Goal: Task Accomplishment & Management: Manage account settings

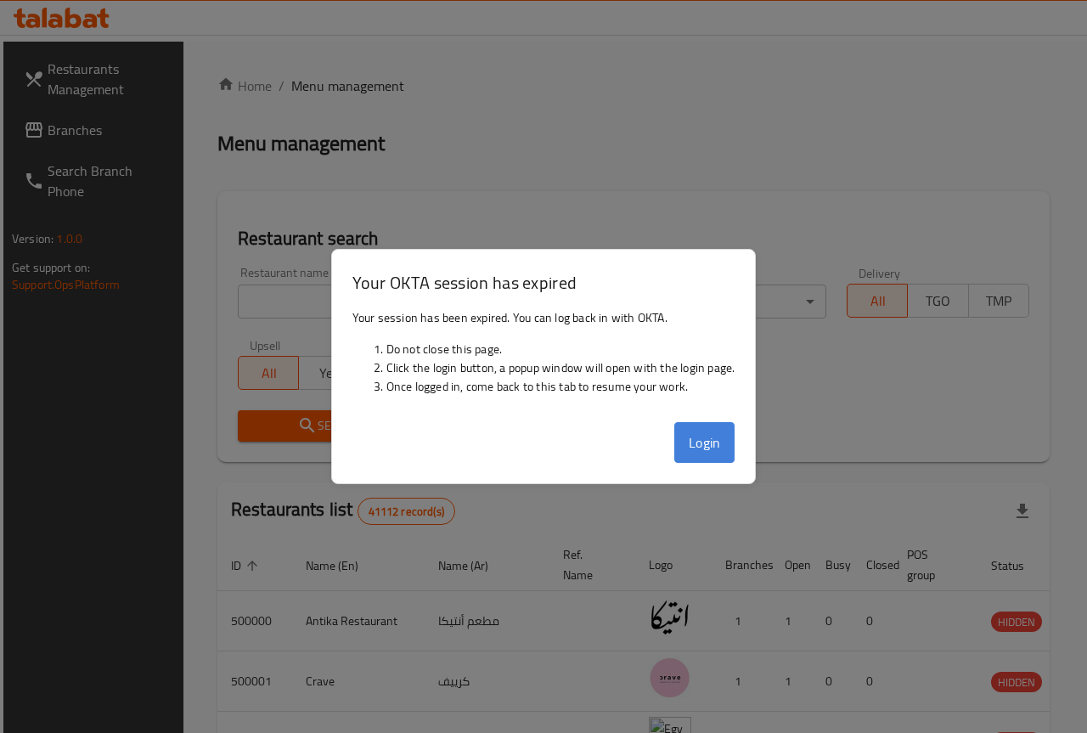
click at [697, 437] on button "Login" at bounding box center [704, 442] width 61 height 41
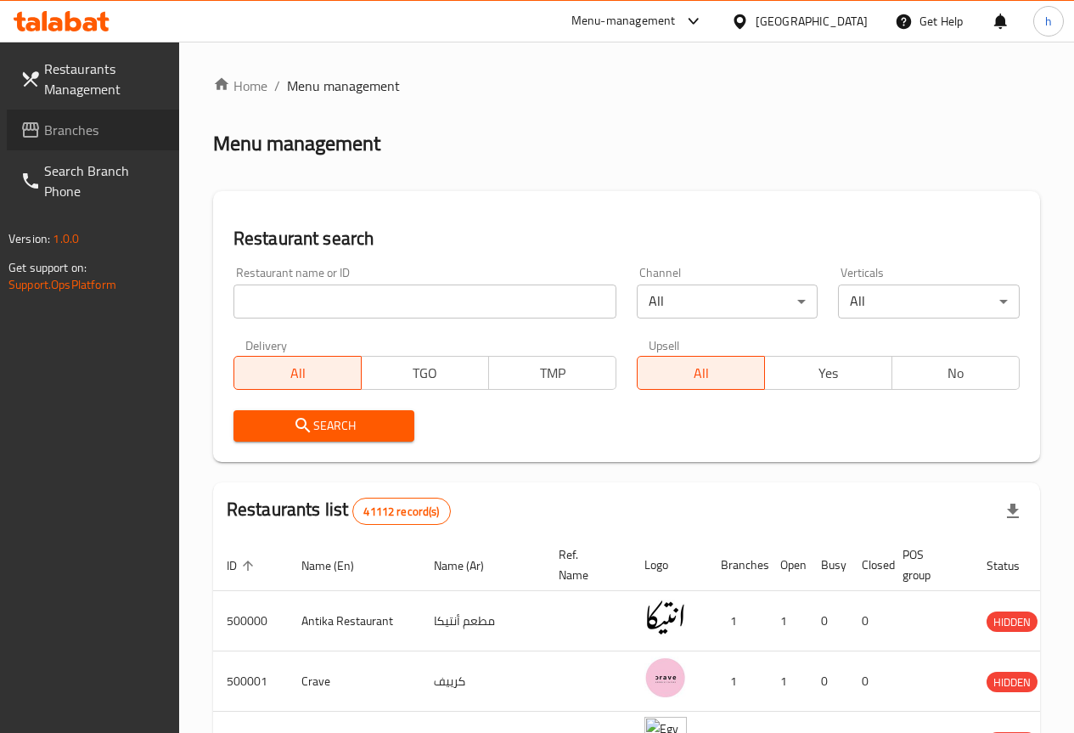
click at [78, 126] on span "Branches" at bounding box center [104, 130] width 121 height 20
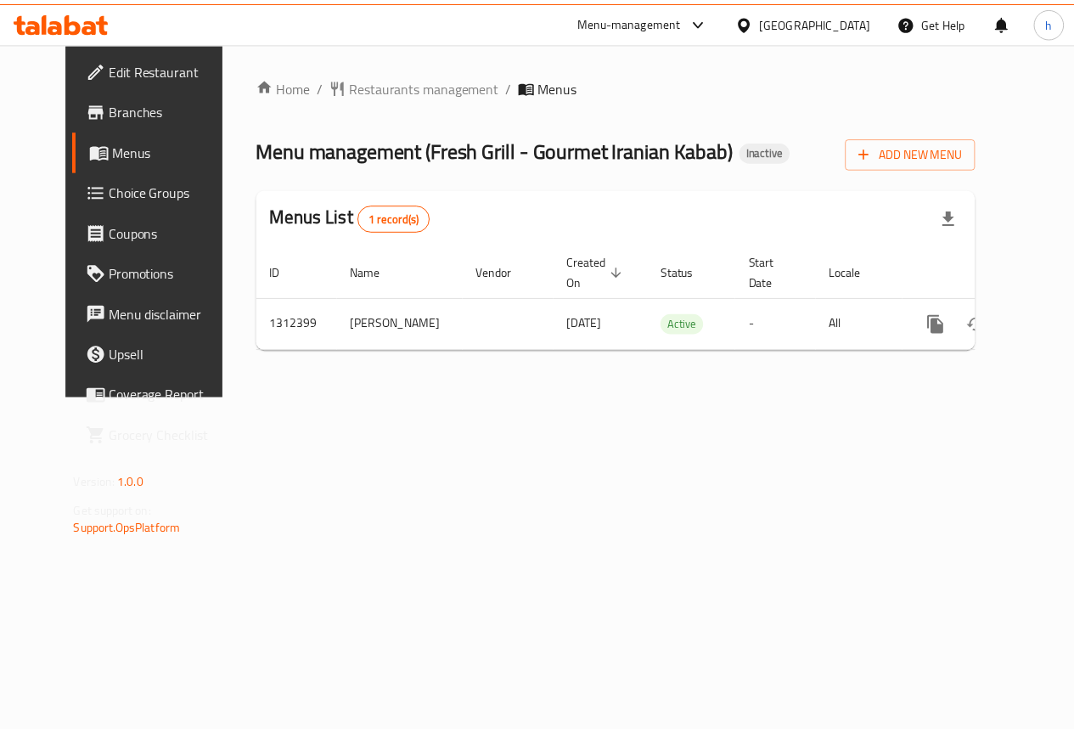
scroll to position [0, 6]
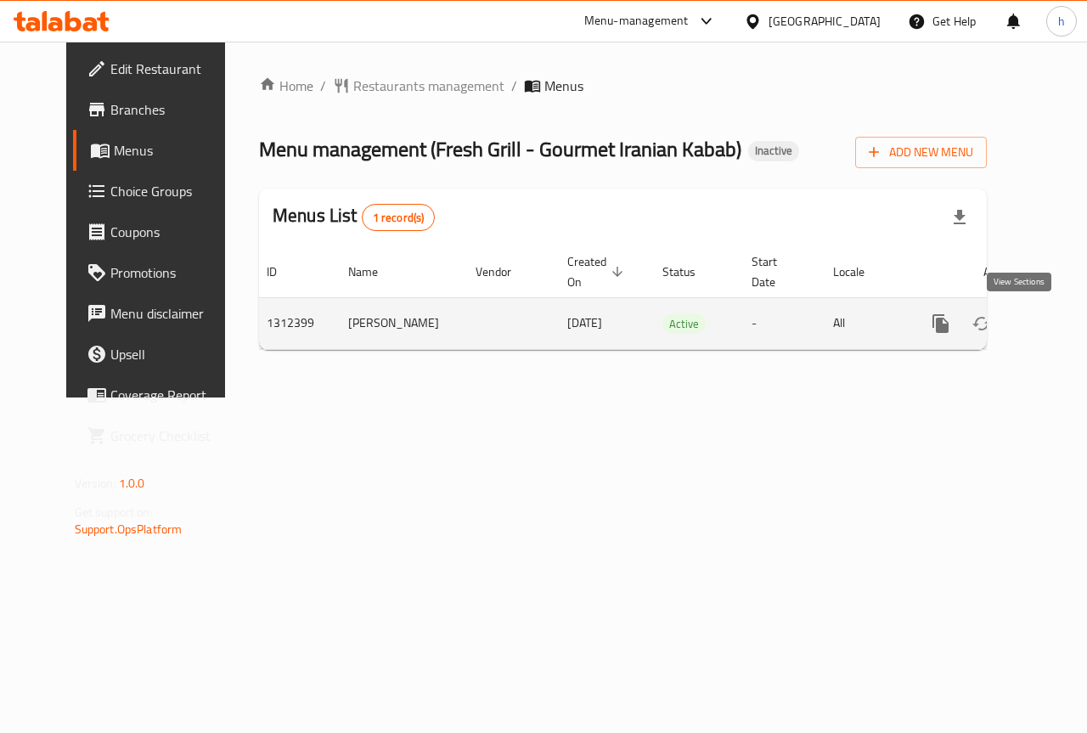
click at [1053, 320] on icon "enhanced table" at bounding box center [1063, 323] width 20 height 20
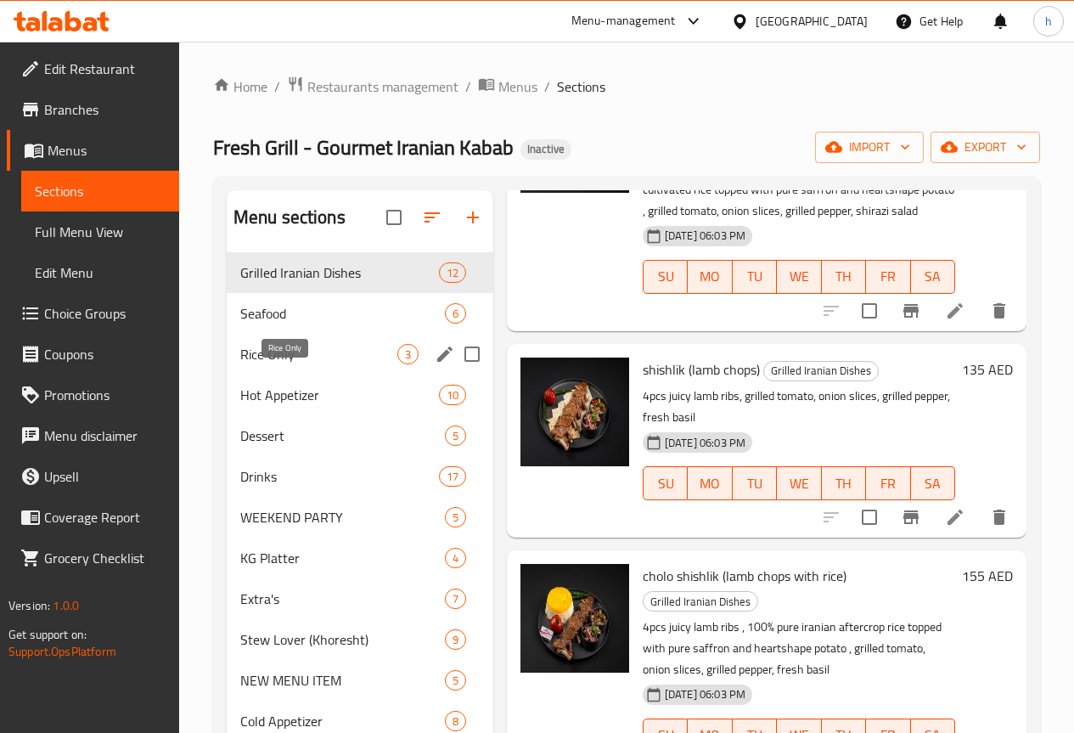
click at [292, 364] on span "Rice Only" at bounding box center [318, 354] width 157 height 20
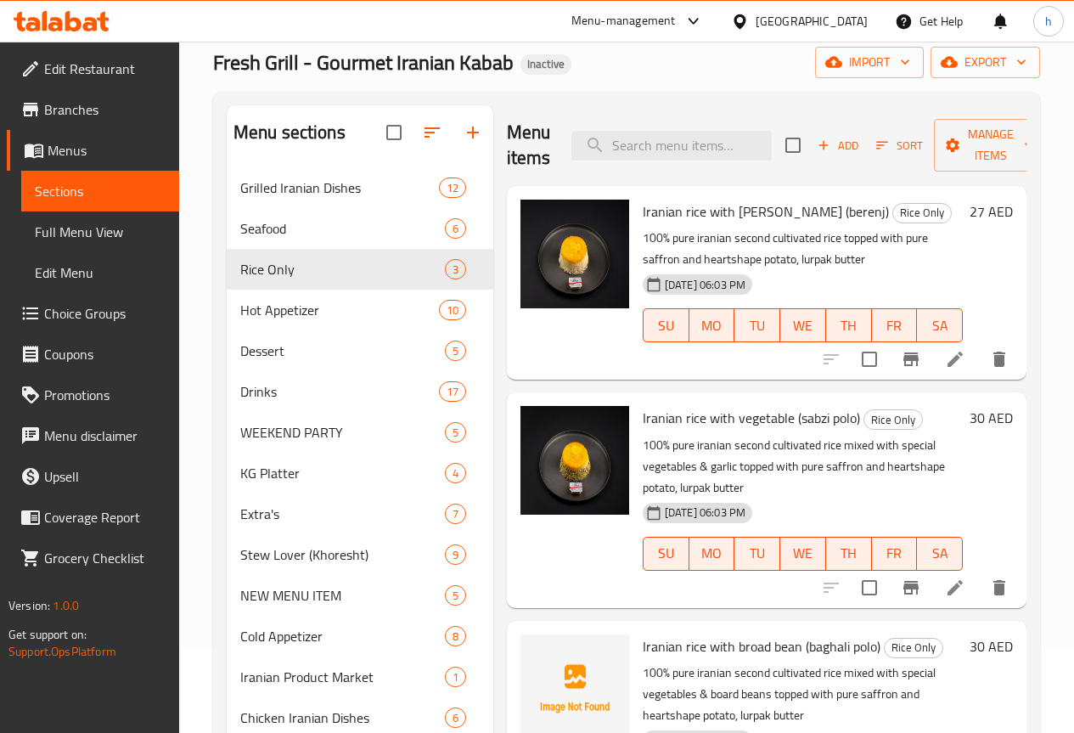
scroll to position [170, 0]
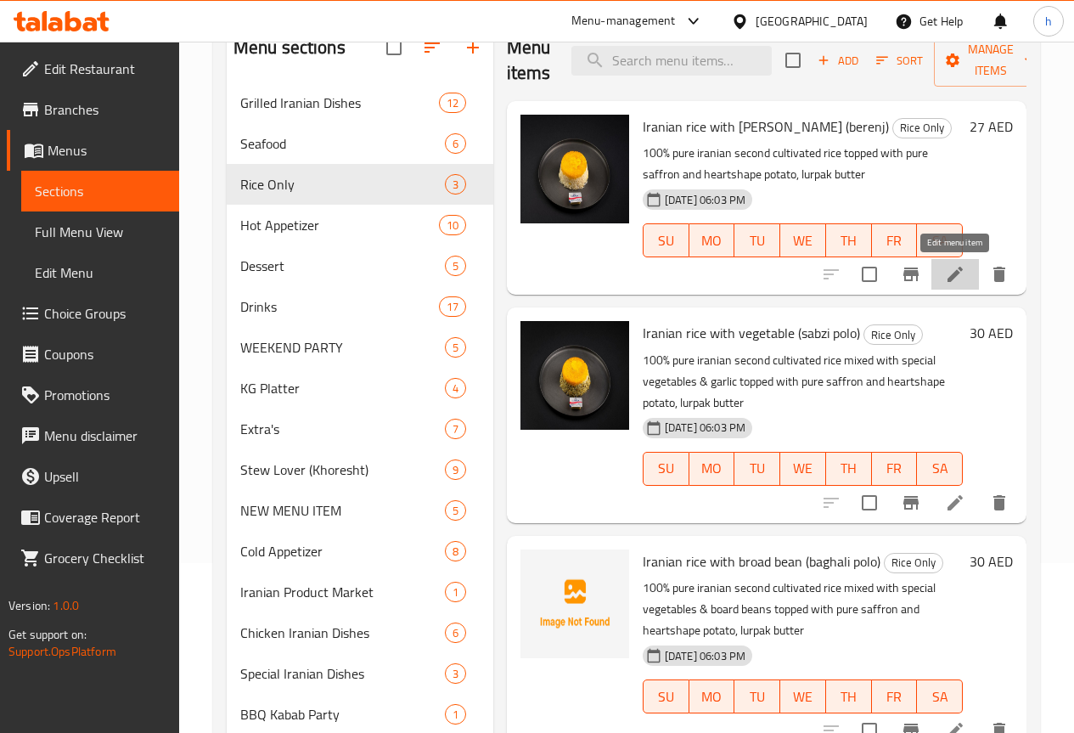
click at [956, 277] on icon at bounding box center [955, 274] width 15 height 15
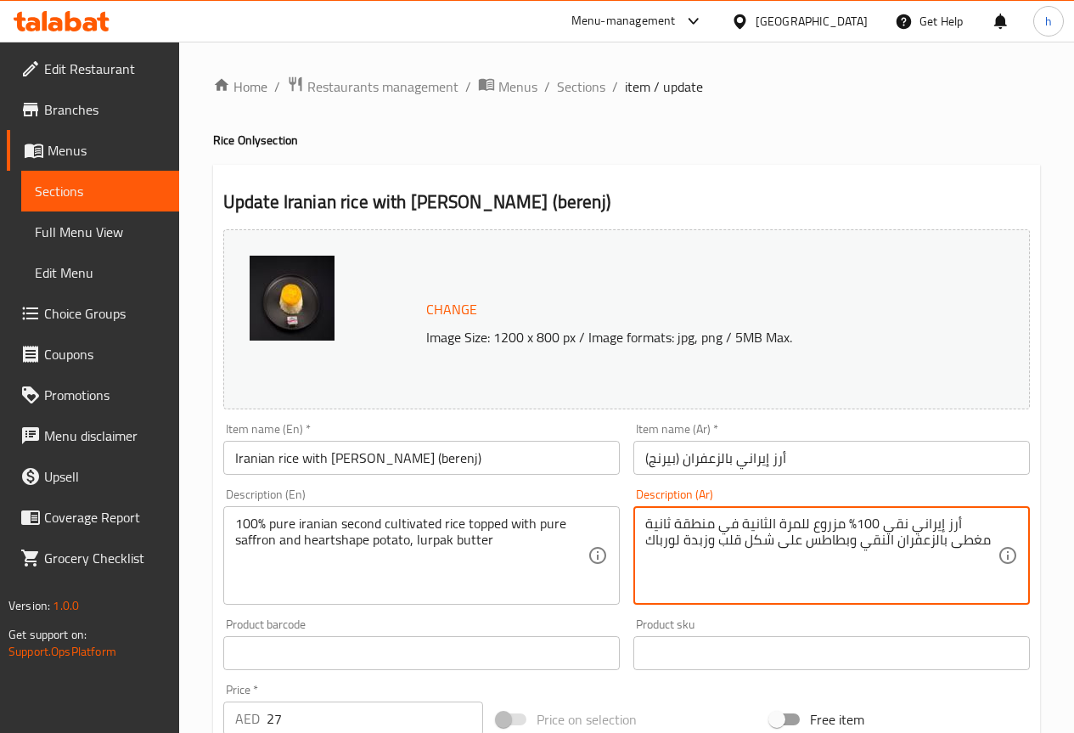
drag, startPoint x: 740, startPoint y: 526, endPoint x: 638, endPoint y: 515, distance: 102.5
click at [638, 515] on div "أرز إيراني نقي 100% مزروع للمرة الثانية في منطقة ثانية مغطى بالزعفران النقي وبط…" at bounding box center [831, 555] width 397 height 98
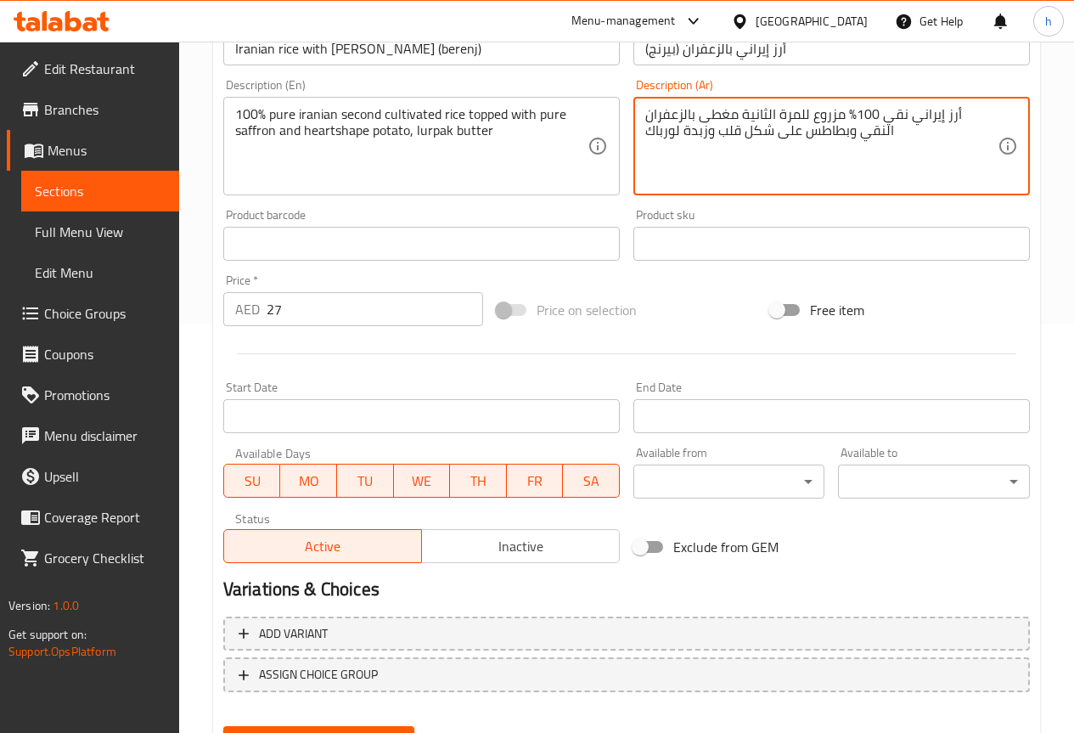
scroll to position [492, 0]
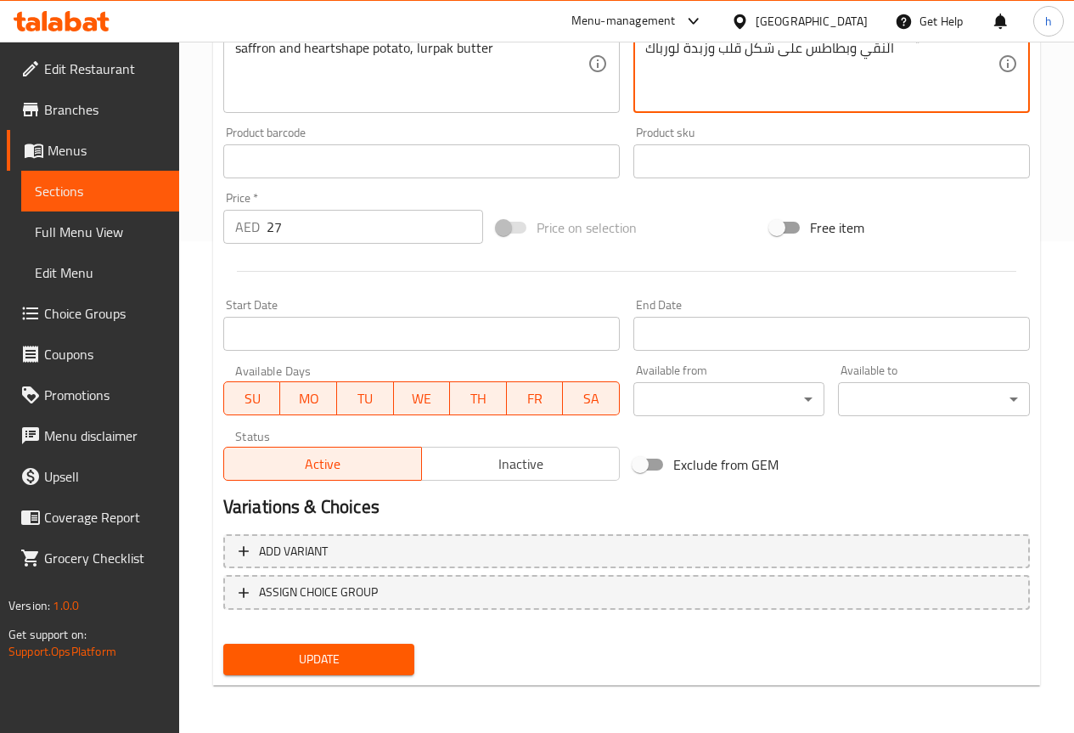
type textarea "أرز إيراني نقي 100% مزروع للمرة الثانية مغطى بالزعفران النقي وبطاطس على شكل قلب…"
click at [362, 653] on span "Update" at bounding box center [319, 659] width 165 height 21
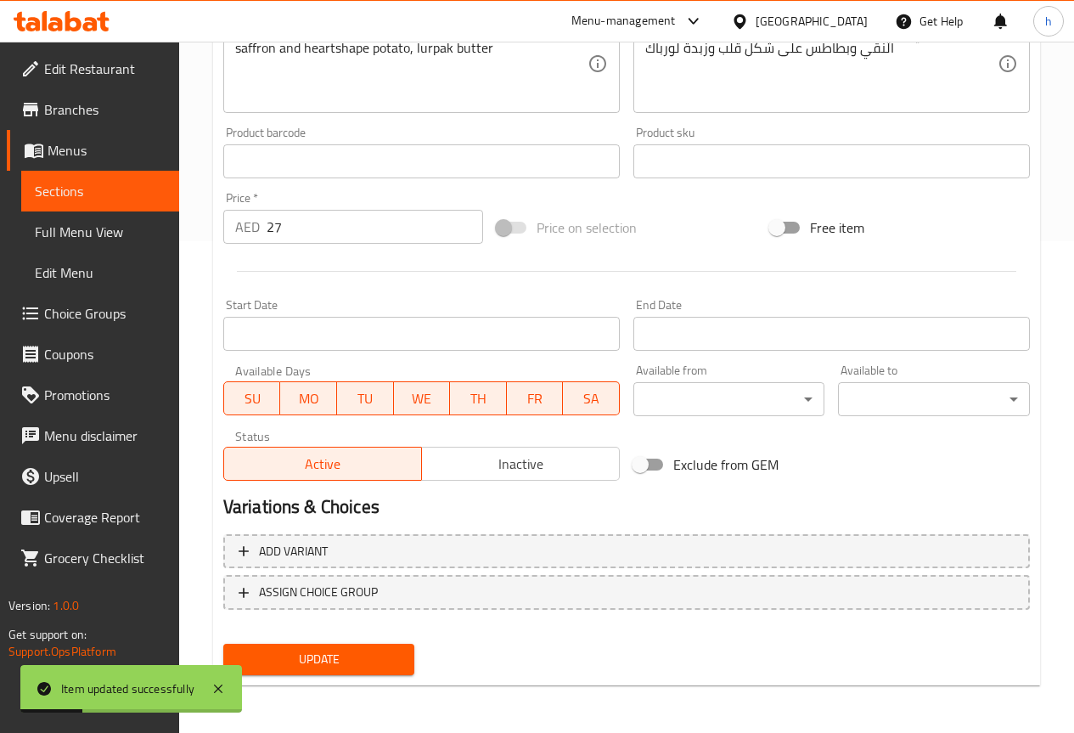
click at [88, 189] on span "Sections" at bounding box center [100, 191] width 131 height 20
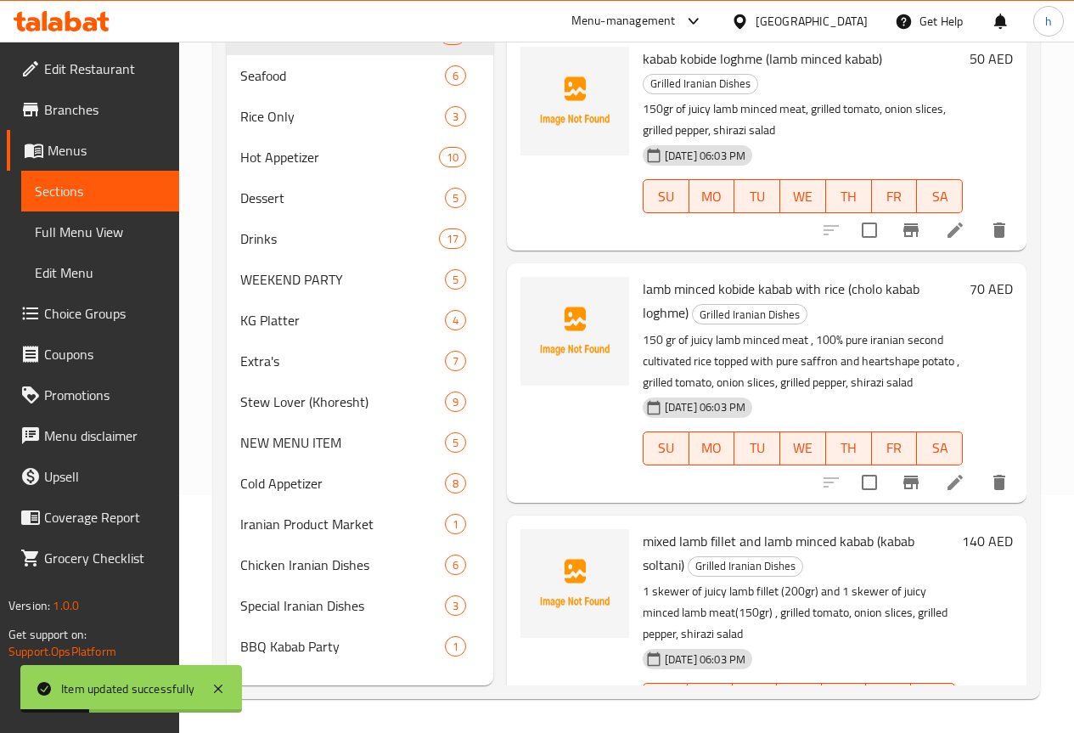
scroll to position [238, 0]
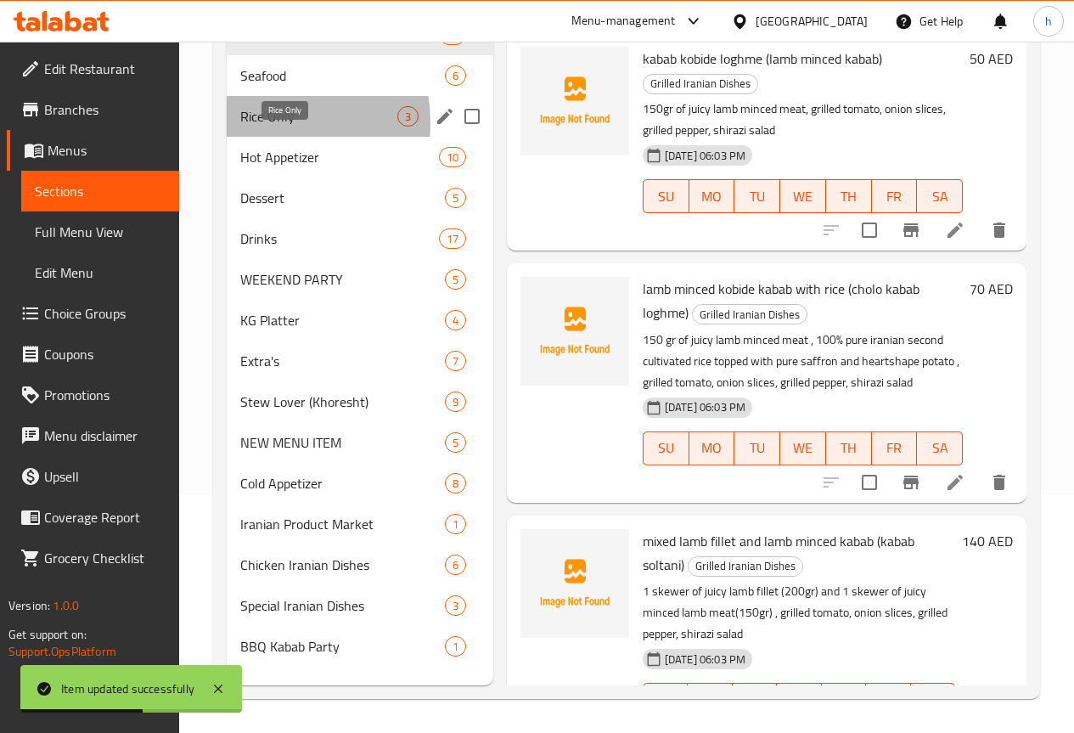
click at [269, 127] on span "Rice Only" at bounding box center [318, 116] width 157 height 20
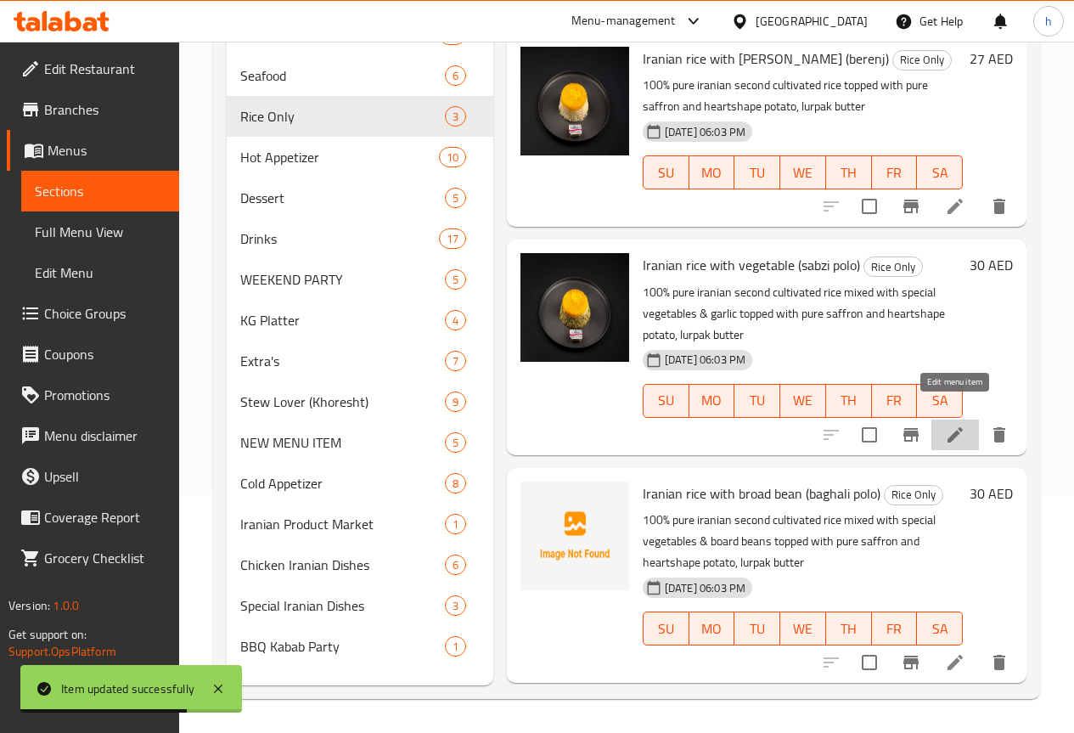
click at [956, 425] on icon at bounding box center [955, 435] width 20 height 20
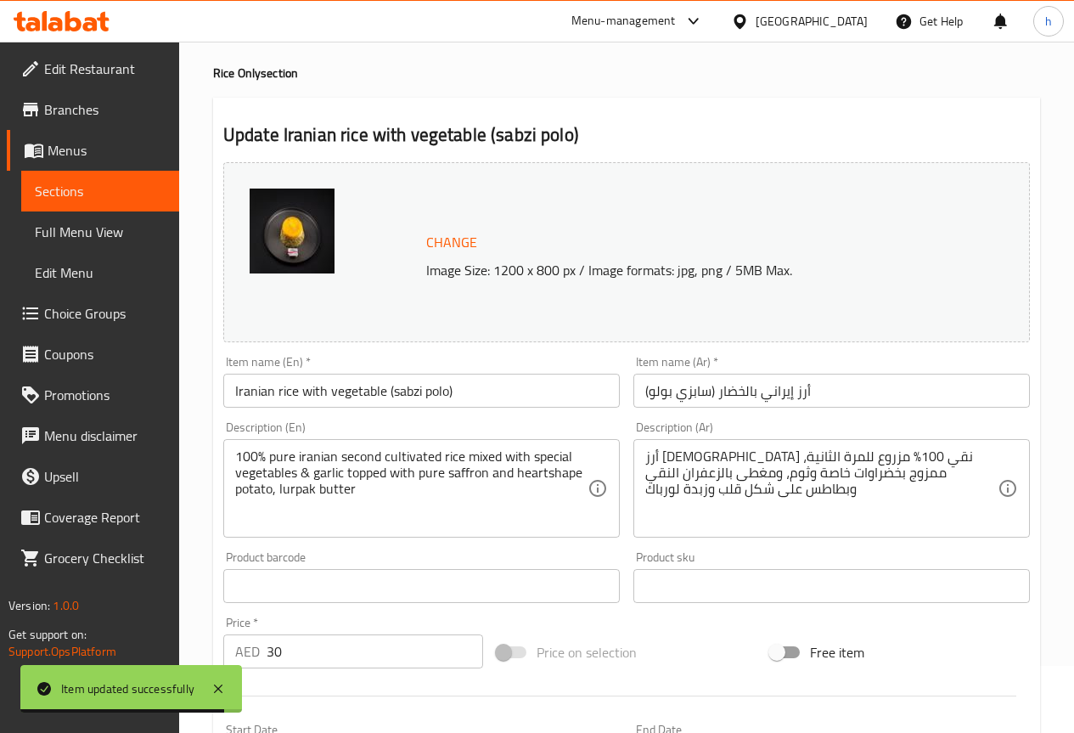
scroll to position [170, 0]
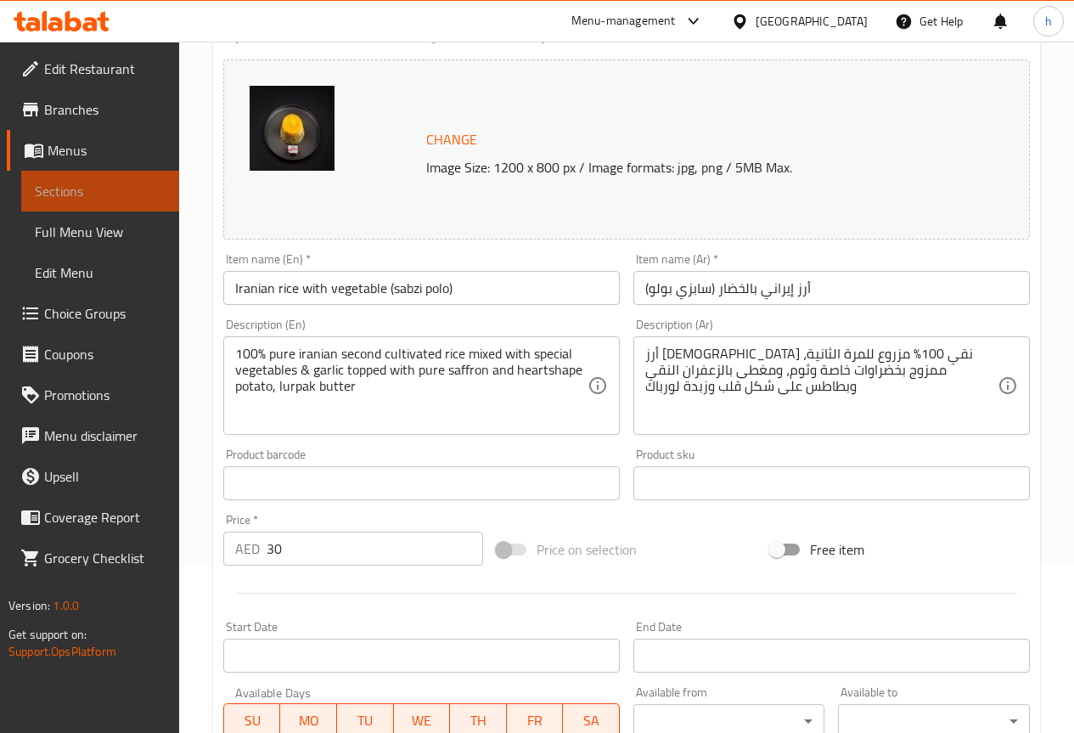
click at [112, 188] on span "Sections" at bounding box center [100, 191] width 131 height 20
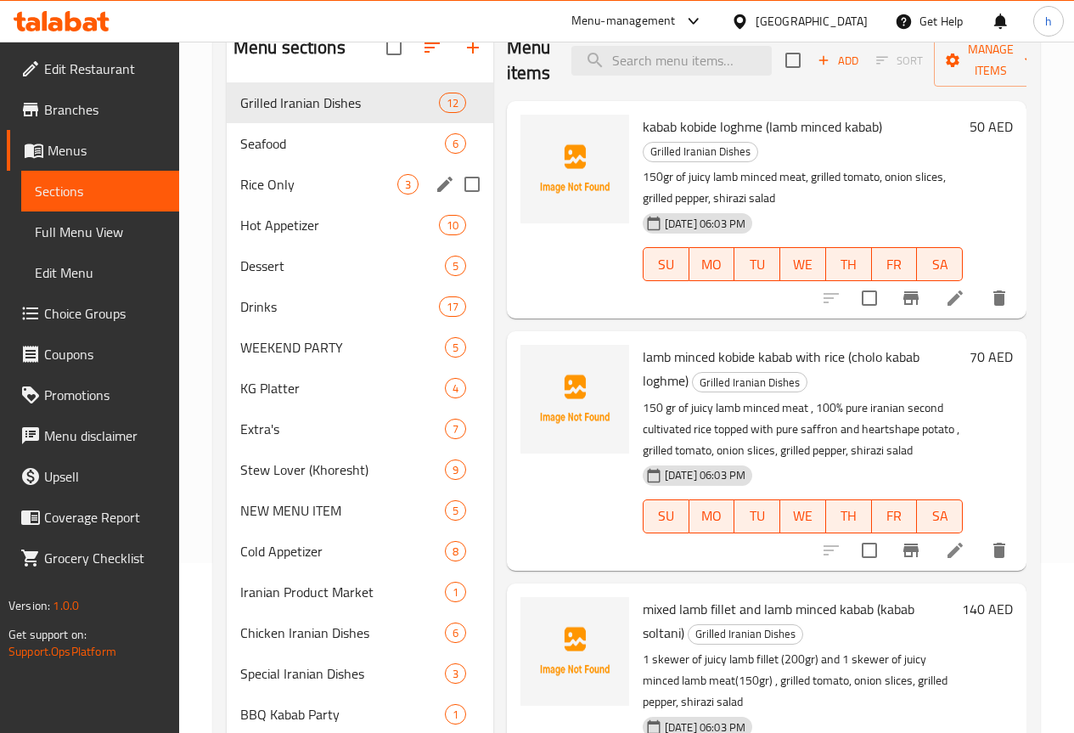
click at [274, 194] on span "Rice Only" at bounding box center [318, 184] width 157 height 20
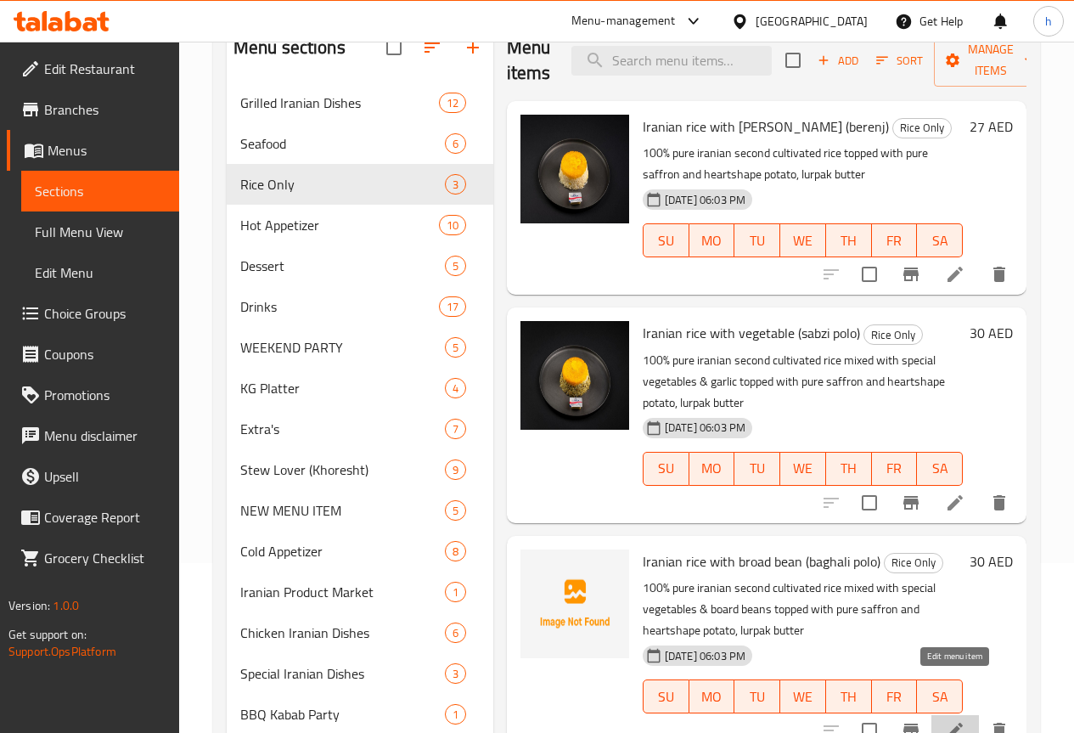
click at [958, 723] on icon at bounding box center [955, 730] width 15 height 15
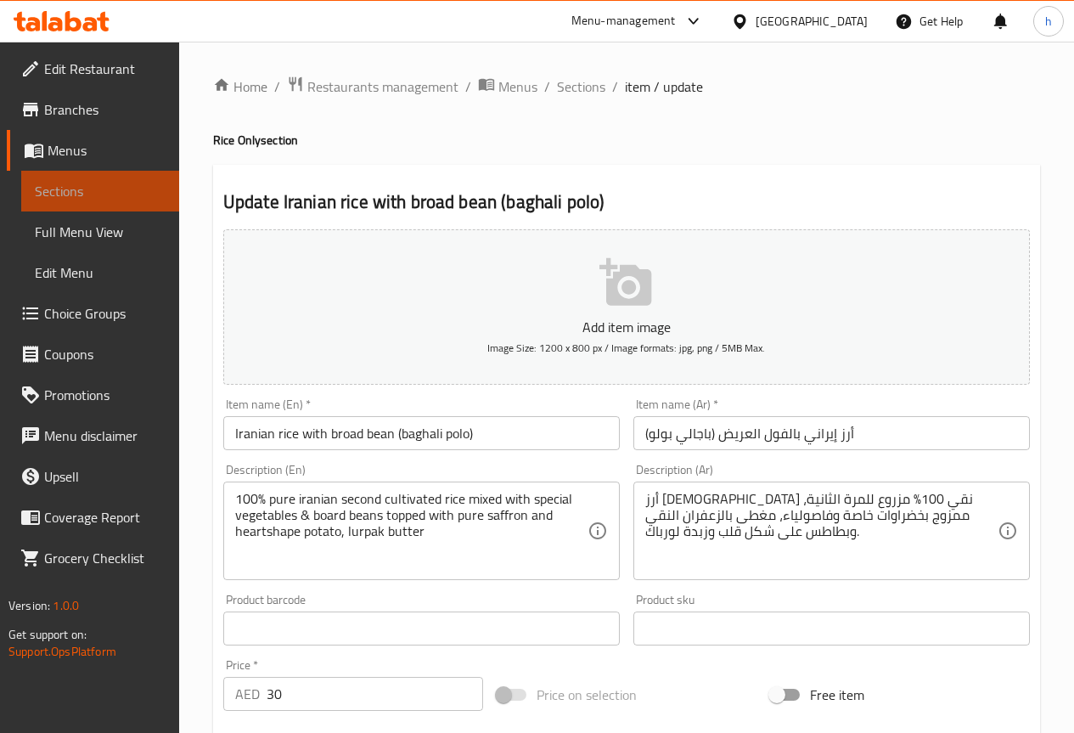
click at [117, 190] on span "Sections" at bounding box center [100, 191] width 131 height 20
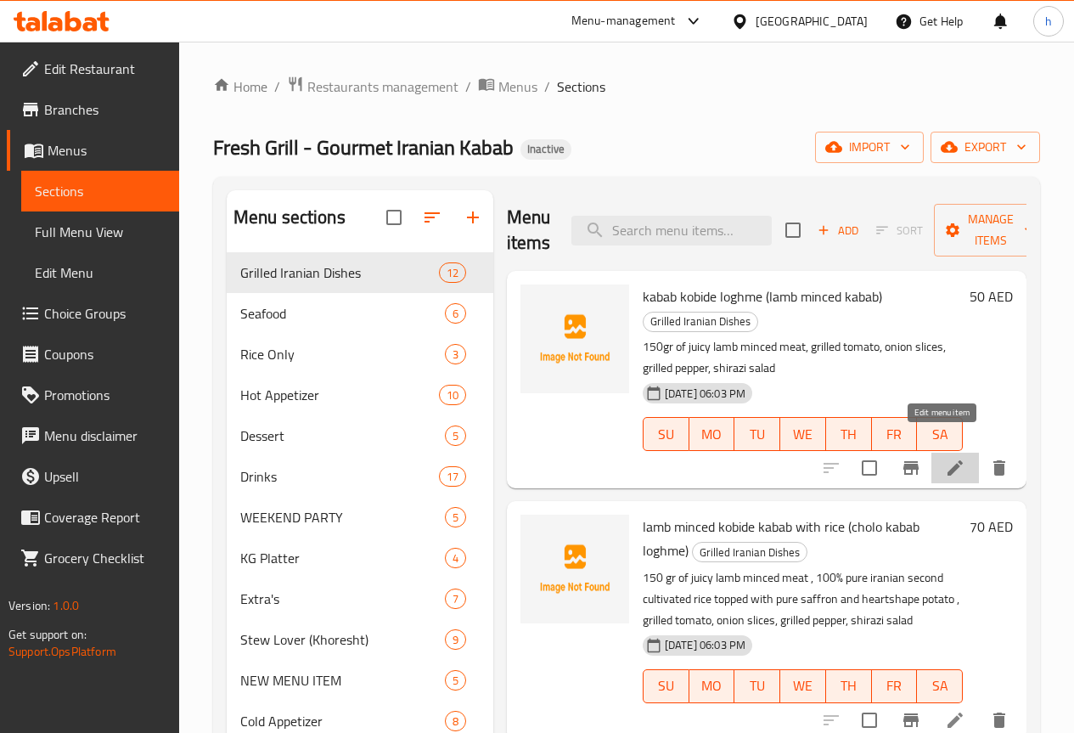
click at [945, 458] on icon at bounding box center [955, 468] width 20 height 20
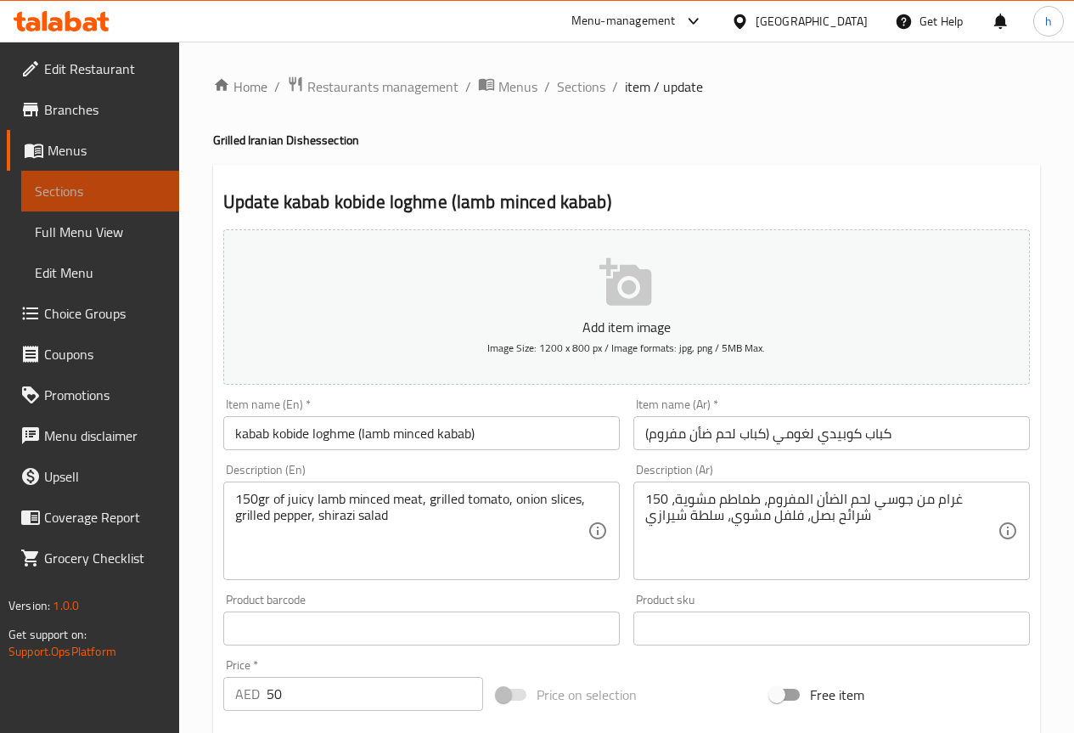
click at [90, 187] on span "Sections" at bounding box center [100, 191] width 131 height 20
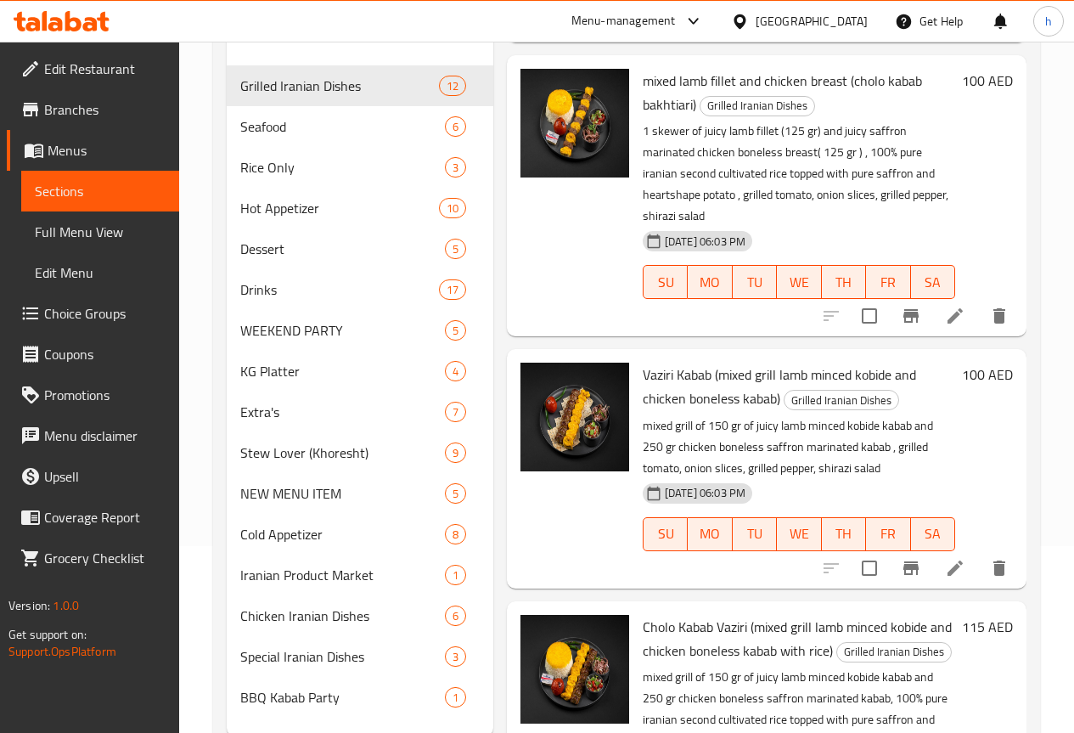
scroll to position [251, 0]
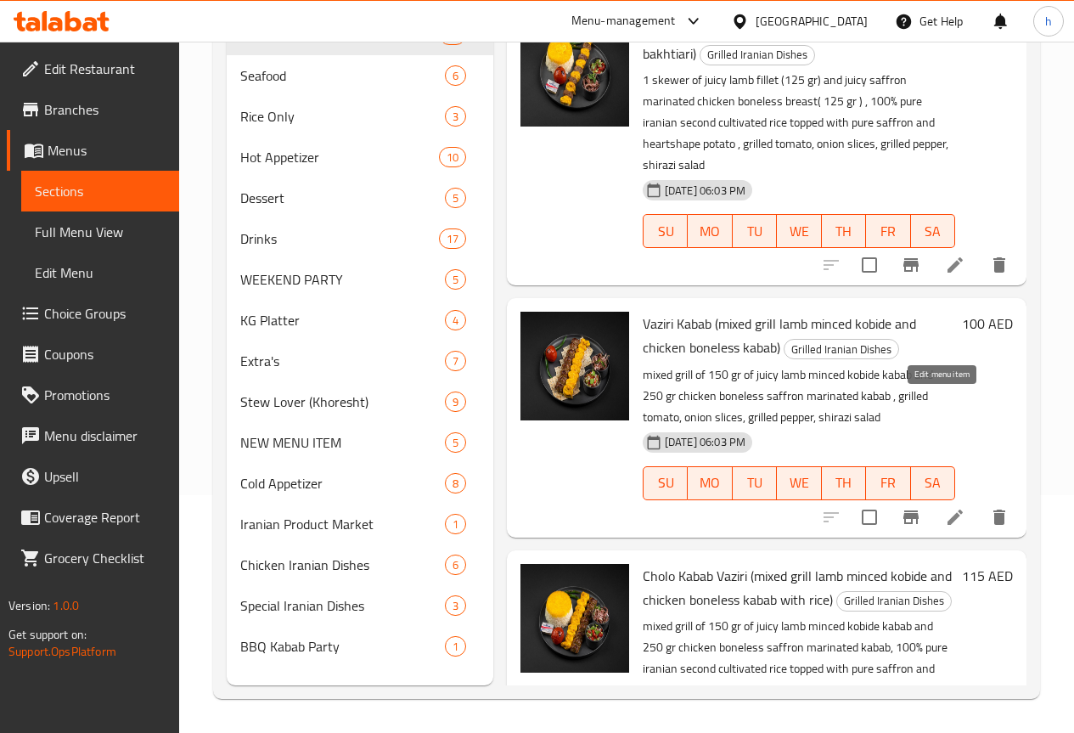
click at [948, 509] on icon at bounding box center [955, 516] width 15 height 15
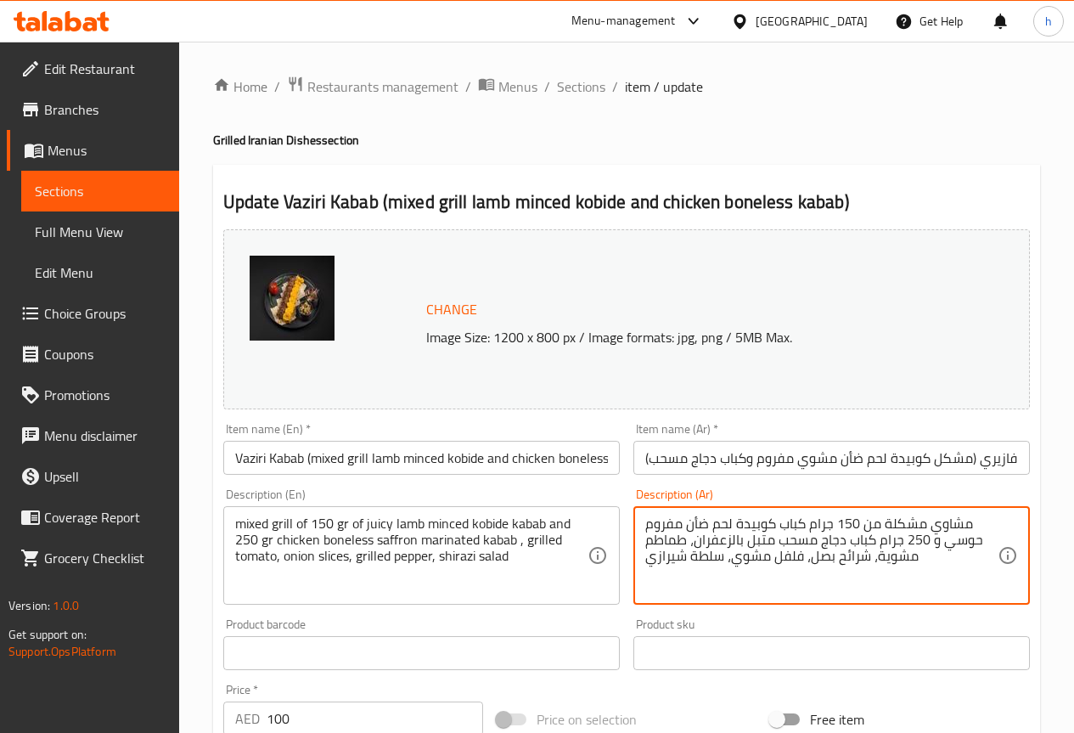
drag, startPoint x: 971, startPoint y: 541, endPoint x: 981, endPoint y: 543, distance: 9.5
click at [981, 543] on textarea "مشاوي مشكلة من 150 جرام كباب كوبيدة لحم ضأن مفروم حوسي و 250 جرام كباب دجاج مسح…" at bounding box center [821, 555] width 352 height 81
click at [978, 541] on textarea "مشاوي مشكلة من 150 جرام كباب كوبيدة لحم ضأن مفروم حوسي و 250 جرام كباب دجاج مسح…" at bounding box center [821, 555] width 352 height 81
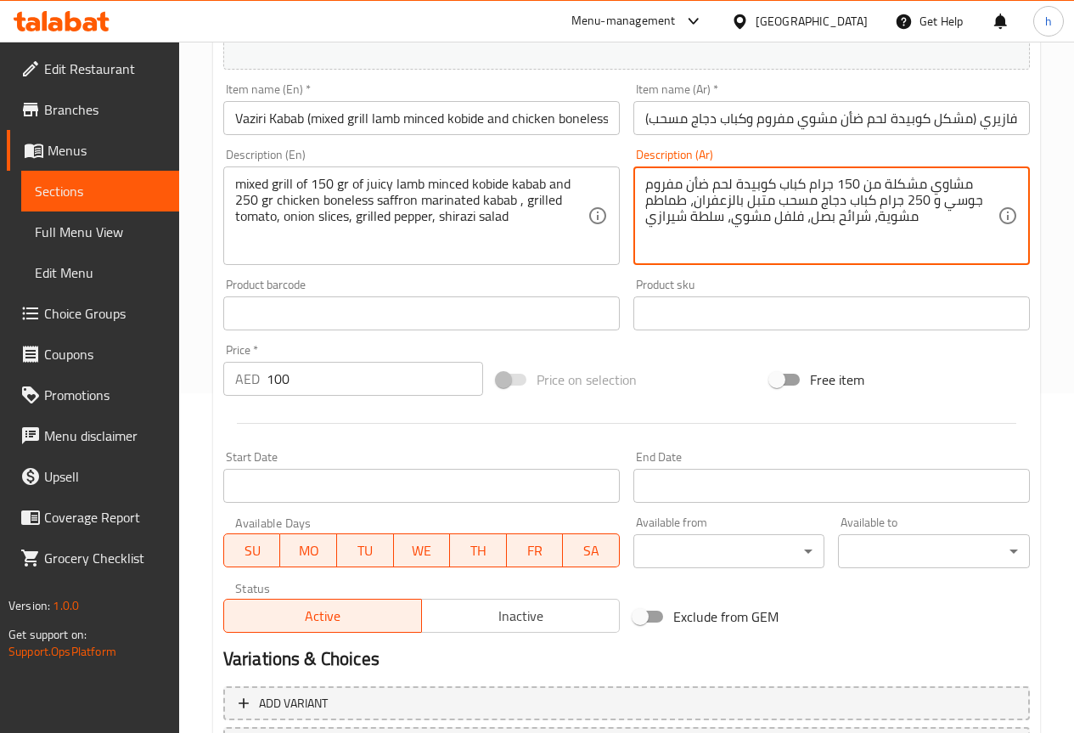
scroll to position [492, 0]
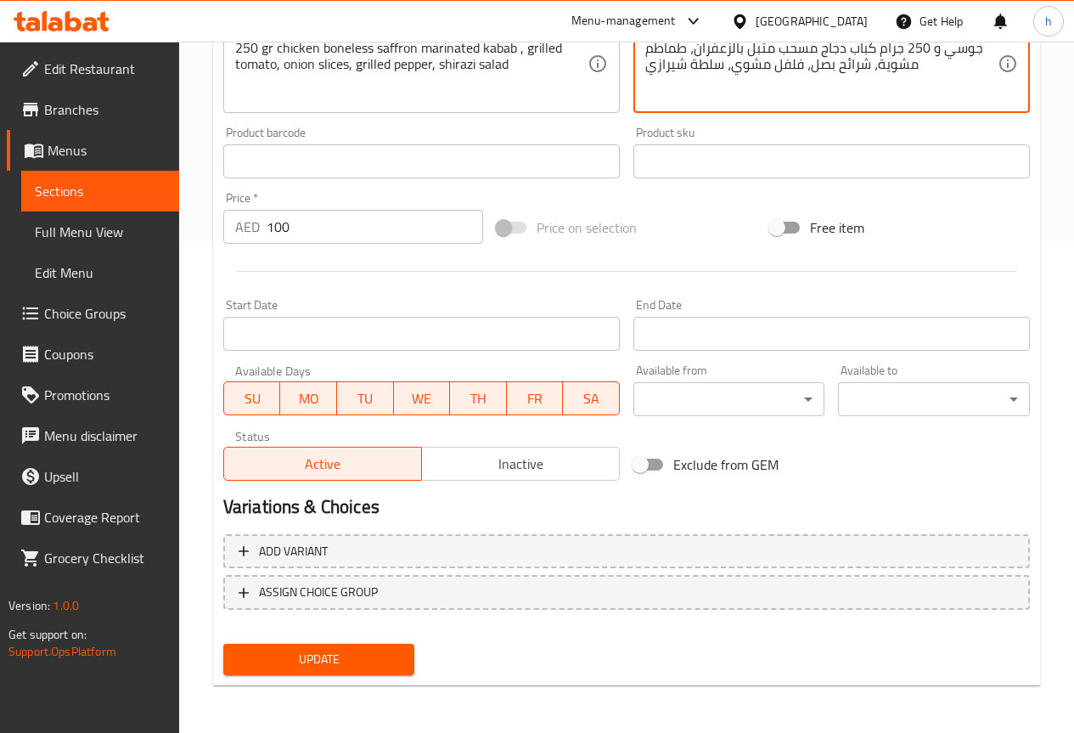
type textarea "مشاوي مشكلة من 150 جرام كباب كوبيدة لحم ضأن مفروم جوسي و 250 جرام كباب دجاج مسح…"
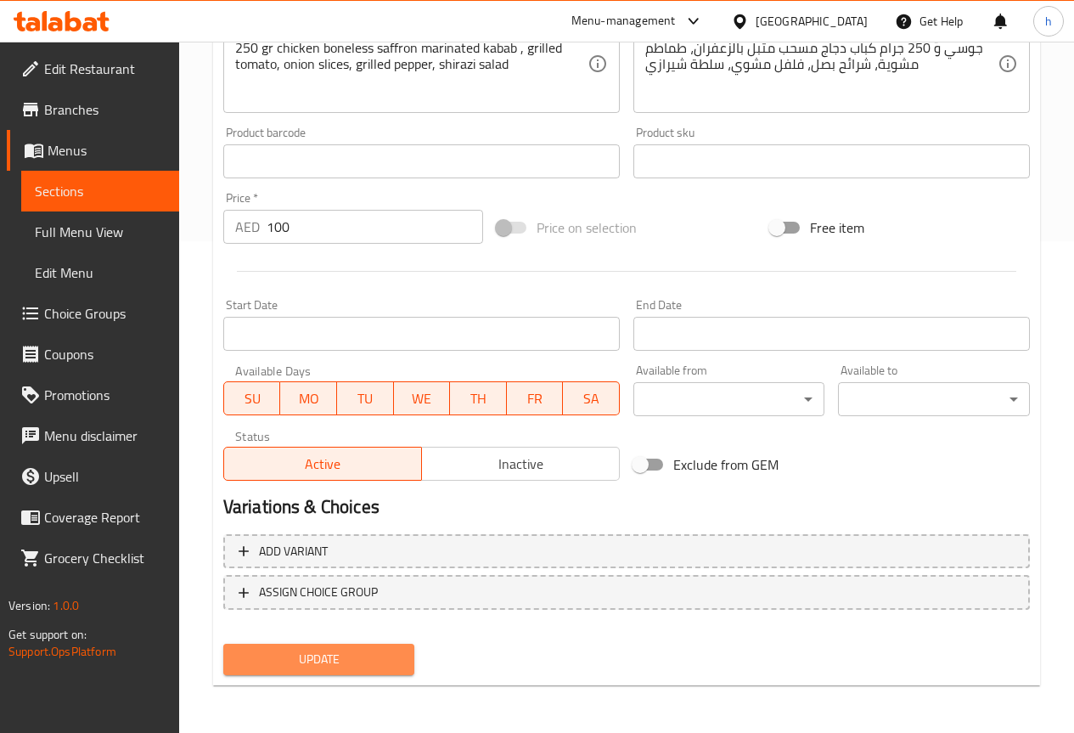
click at [264, 673] on button "Update" at bounding box center [319, 659] width 192 height 31
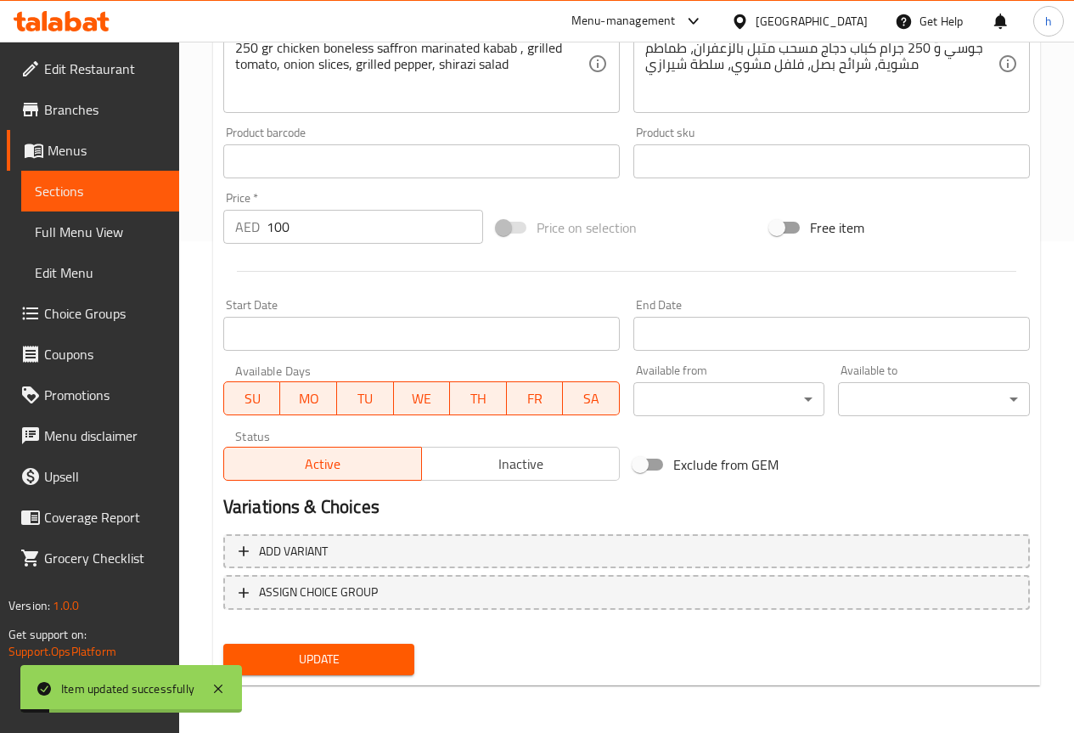
click at [100, 192] on span "Sections" at bounding box center [100, 191] width 131 height 20
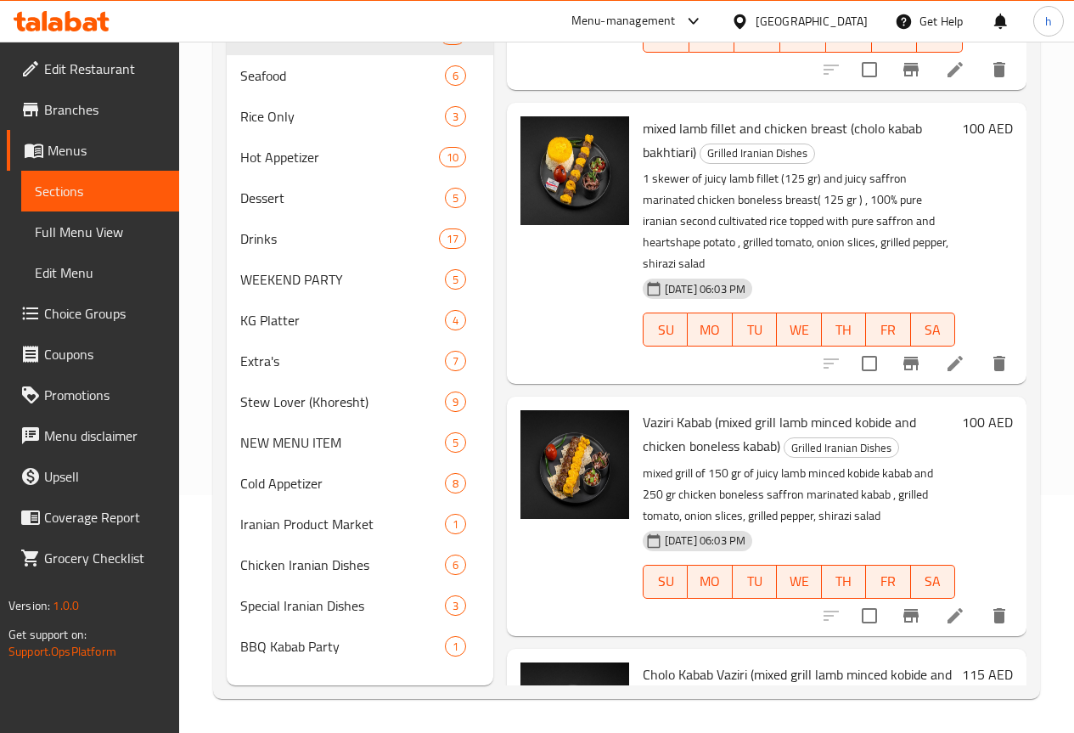
scroll to position [2204, 0]
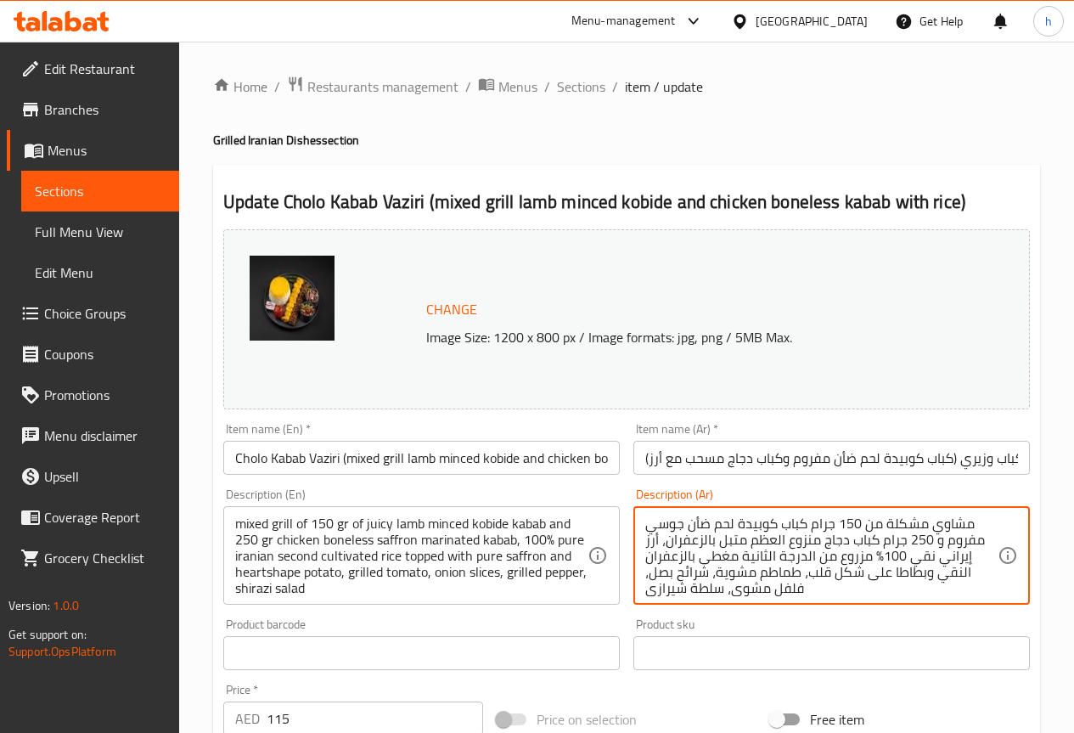
type textarea "مشاوي مشكلة من 150 جرام كباب كوبيدة لحم ضأن جوسي مفروم و 250 جرام كباب دجاج منز…"
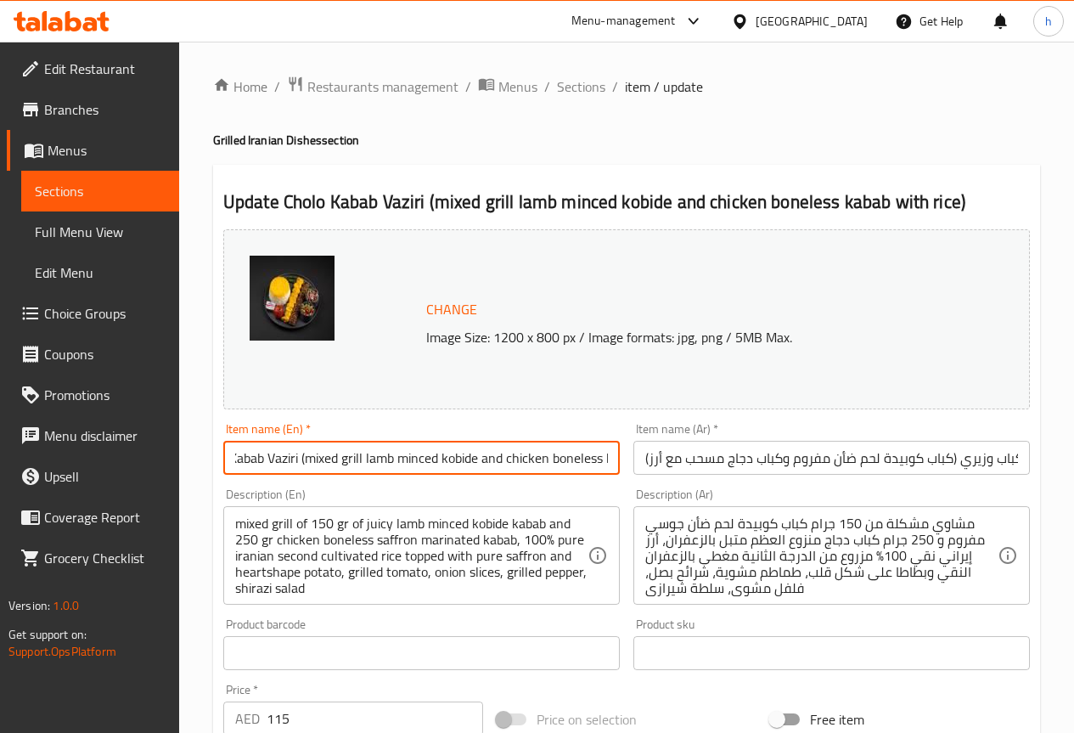
scroll to position [0, 129]
drag, startPoint x: 231, startPoint y: 456, endPoint x: 618, endPoint y: 498, distance: 389.5
click at [618, 498] on div "Change Image Size: 1200 x 800 px / Image formats: jpg, png / 5MB Max. Item name…" at bounding box center [627, 600] width 820 height 757
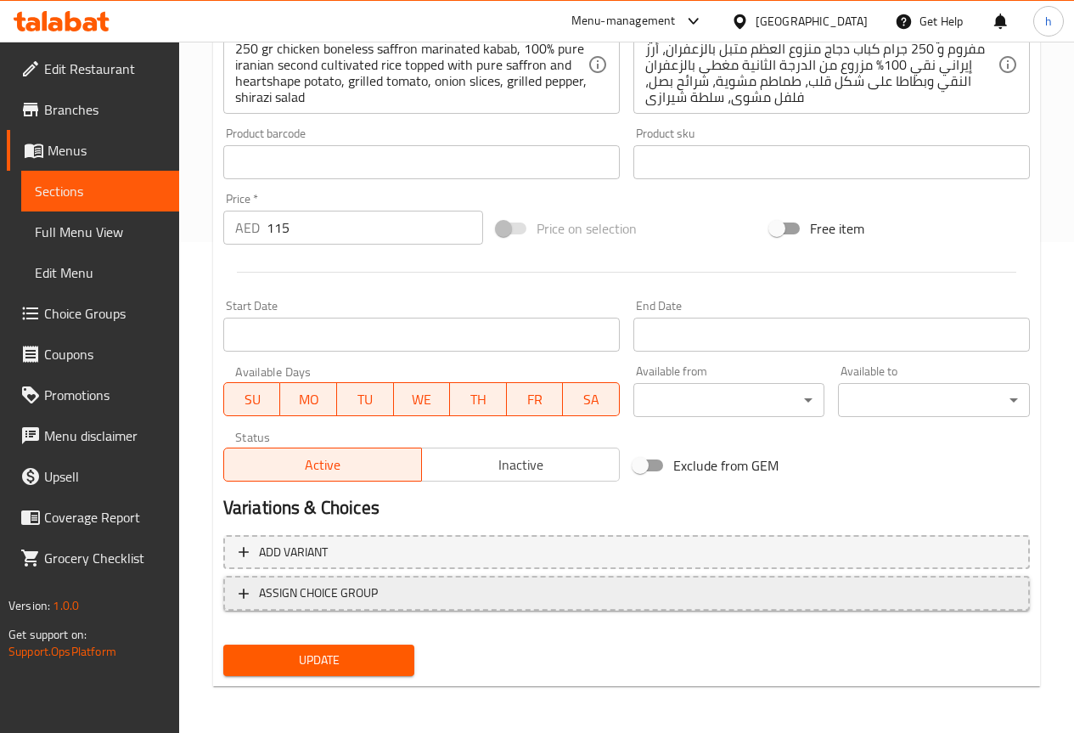
scroll to position [492, 0]
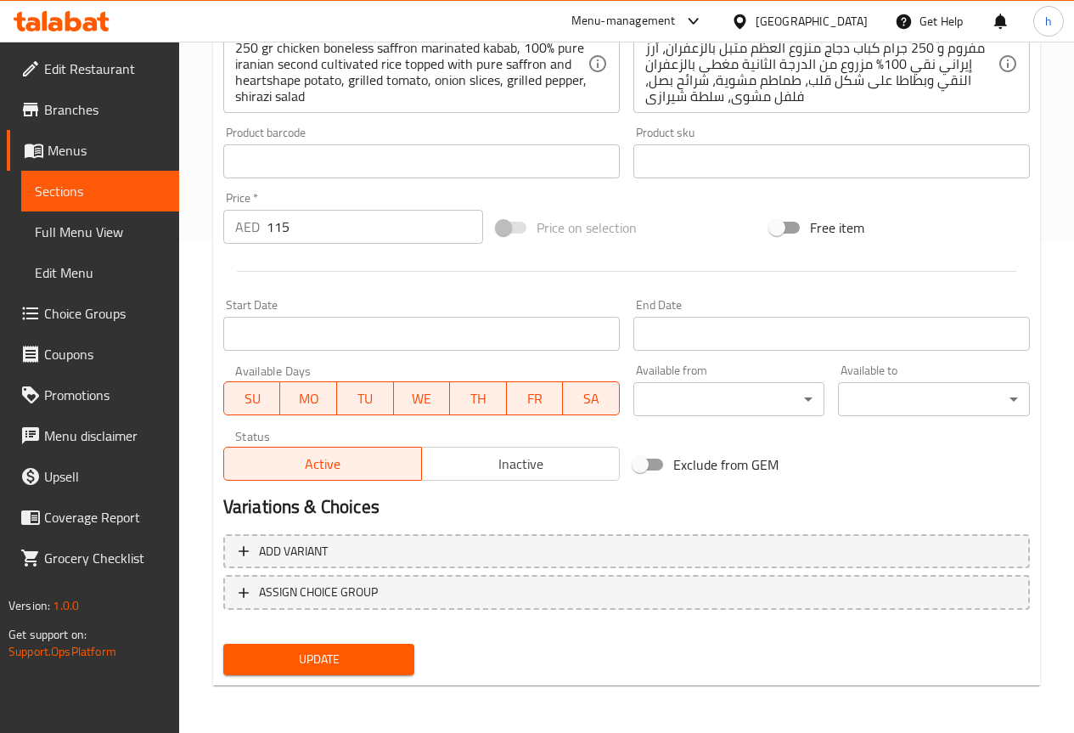
click at [353, 661] on span "Update" at bounding box center [319, 659] width 165 height 21
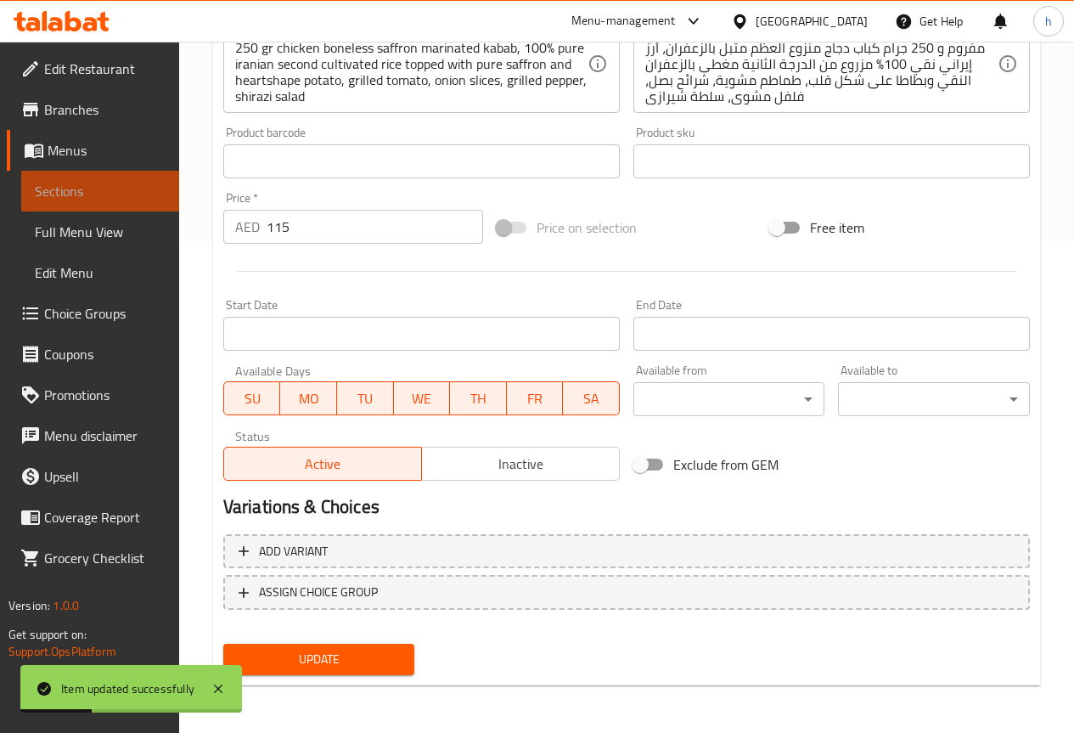
click at [60, 194] on span "Sections" at bounding box center [100, 191] width 131 height 20
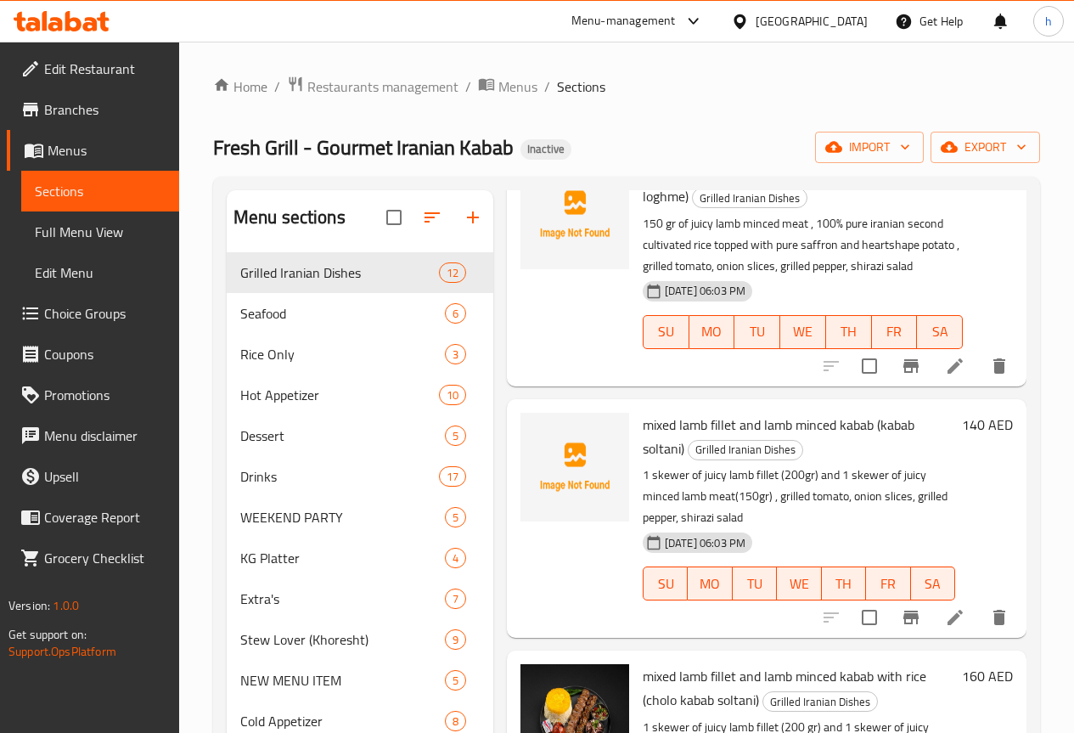
scroll to position [340, 0]
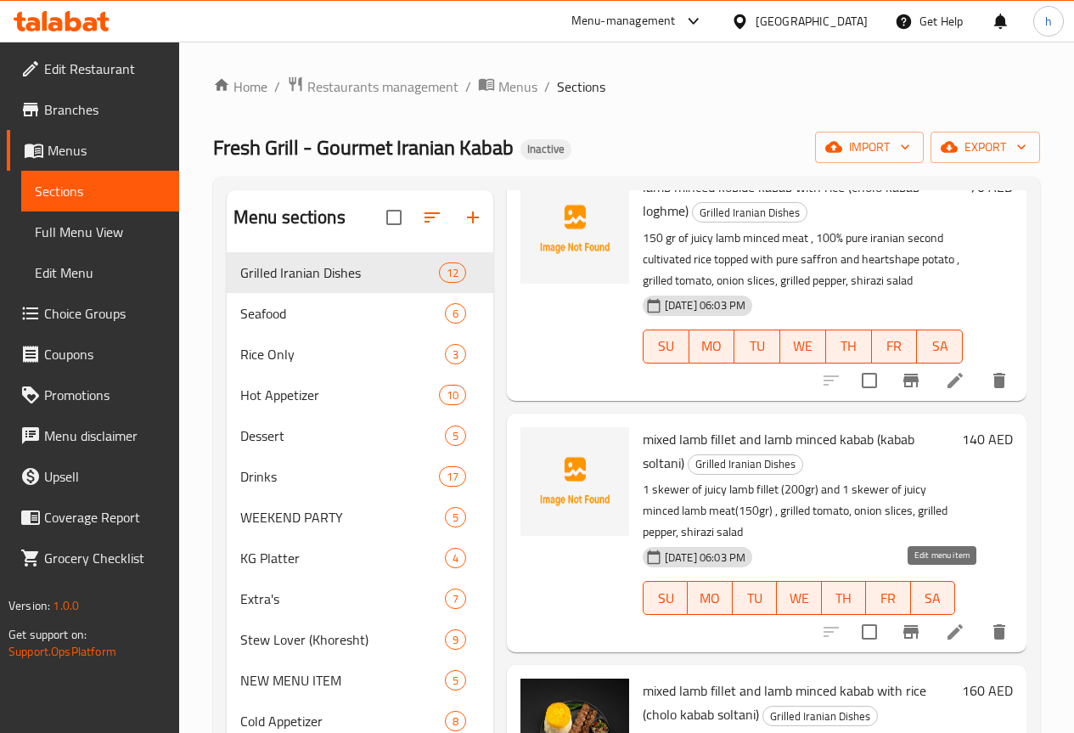
click at [948, 624] on icon at bounding box center [955, 631] width 15 height 15
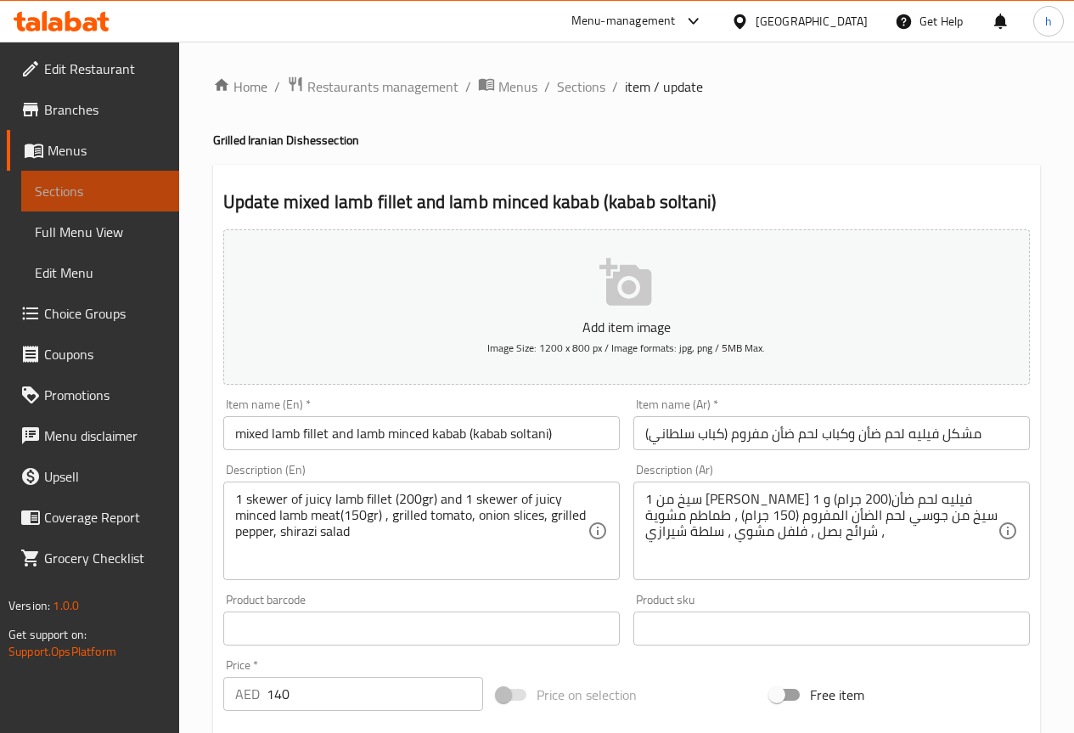
click at [71, 192] on span "Sections" at bounding box center [100, 191] width 131 height 20
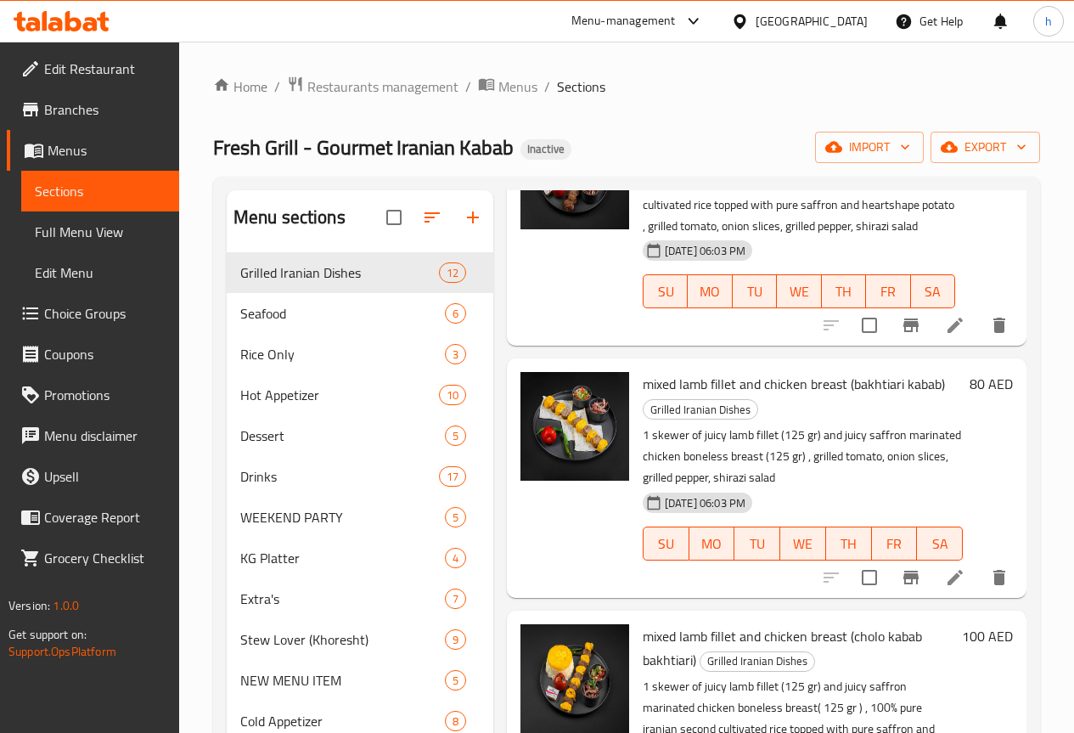
scroll to position [1868, 0]
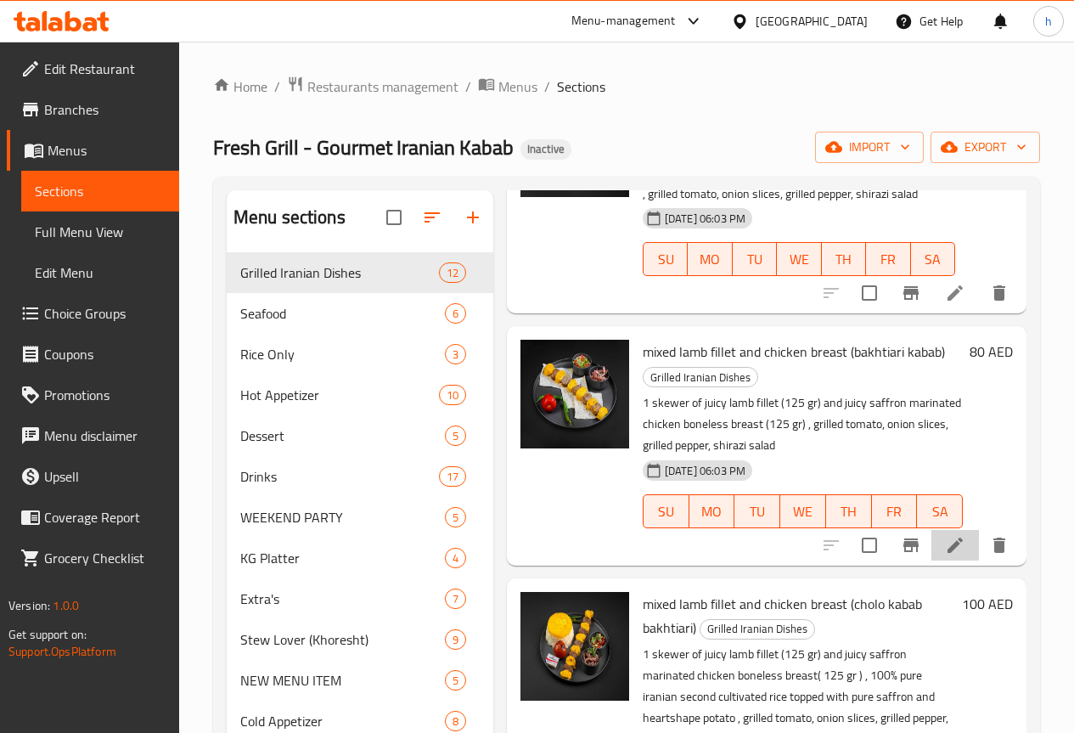
click at [937, 530] on li at bounding box center [955, 545] width 48 height 31
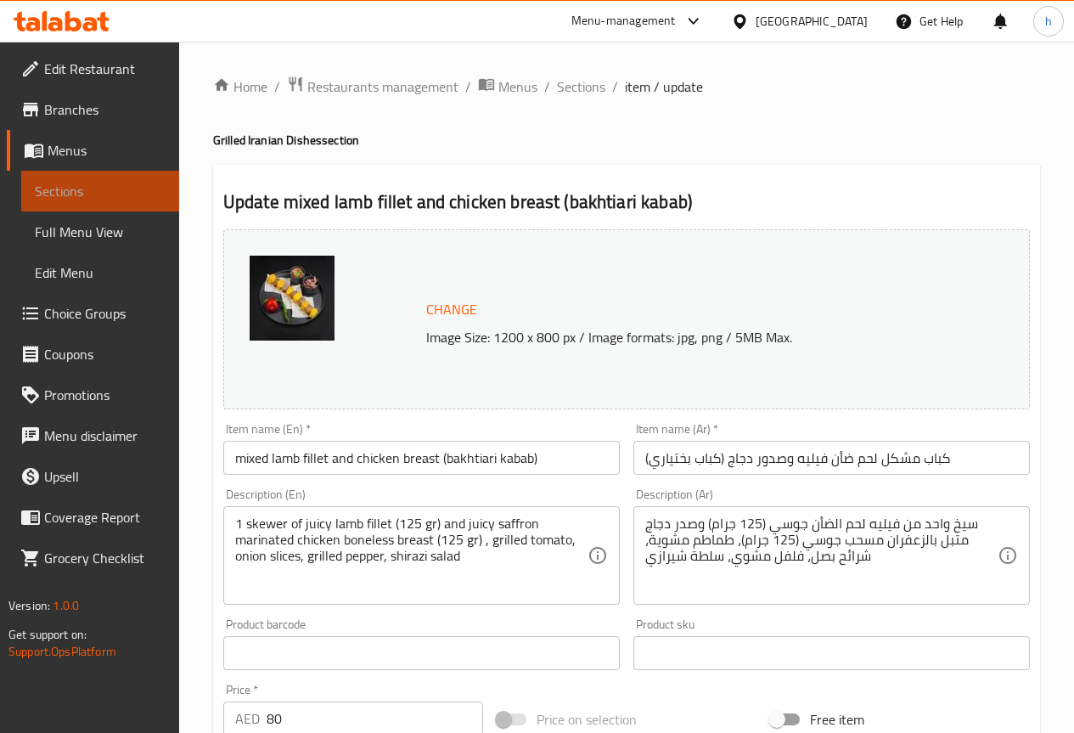
click at [55, 183] on span "Sections" at bounding box center [100, 191] width 131 height 20
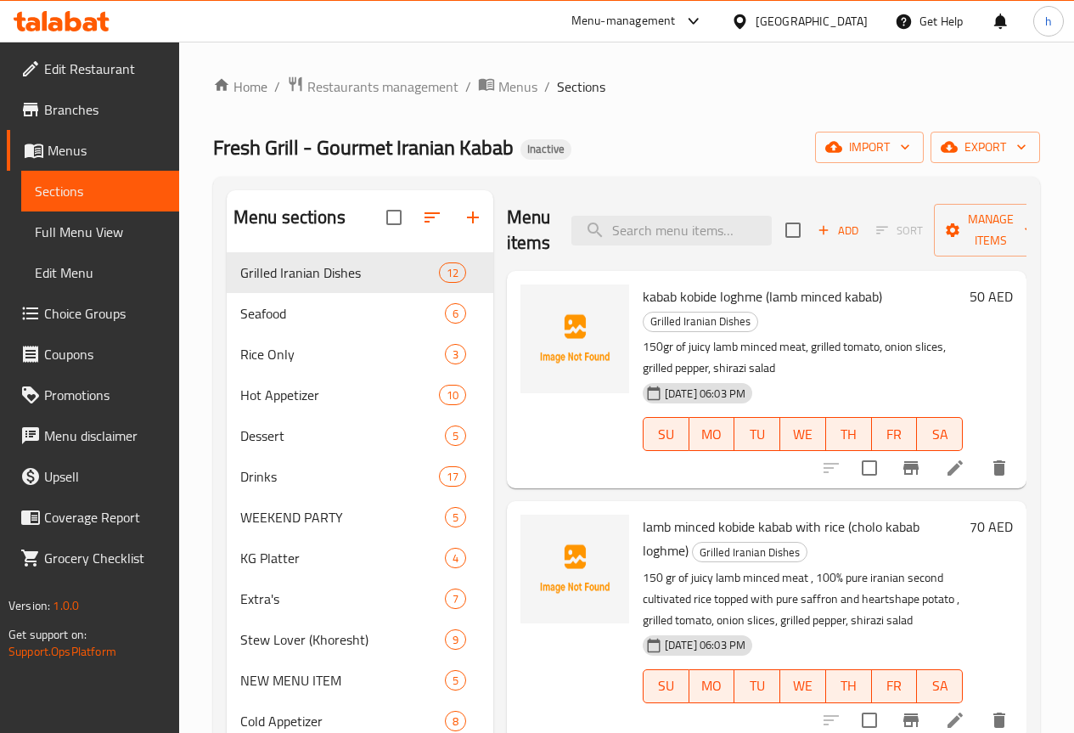
click at [85, 104] on span "Branches" at bounding box center [104, 109] width 121 height 20
click at [96, 262] on span "Edit Menu" at bounding box center [100, 272] width 131 height 20
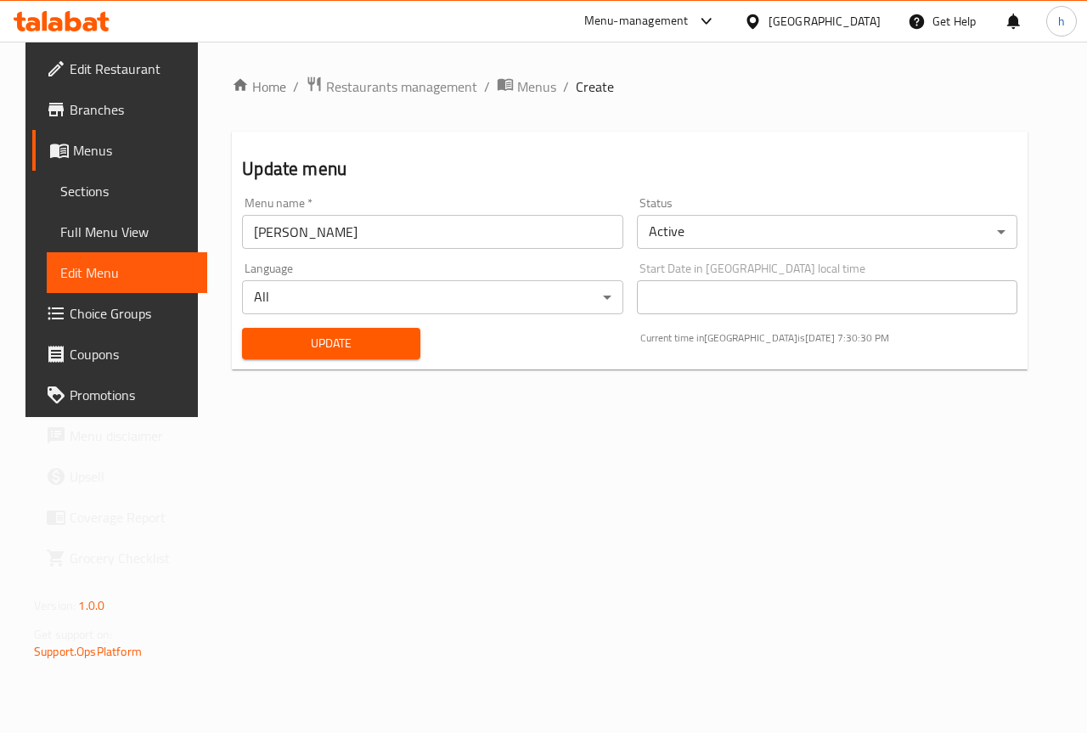
click at [106, 229] on span "Full Menu View" at bounding box center [126, 232] width 133 height 20
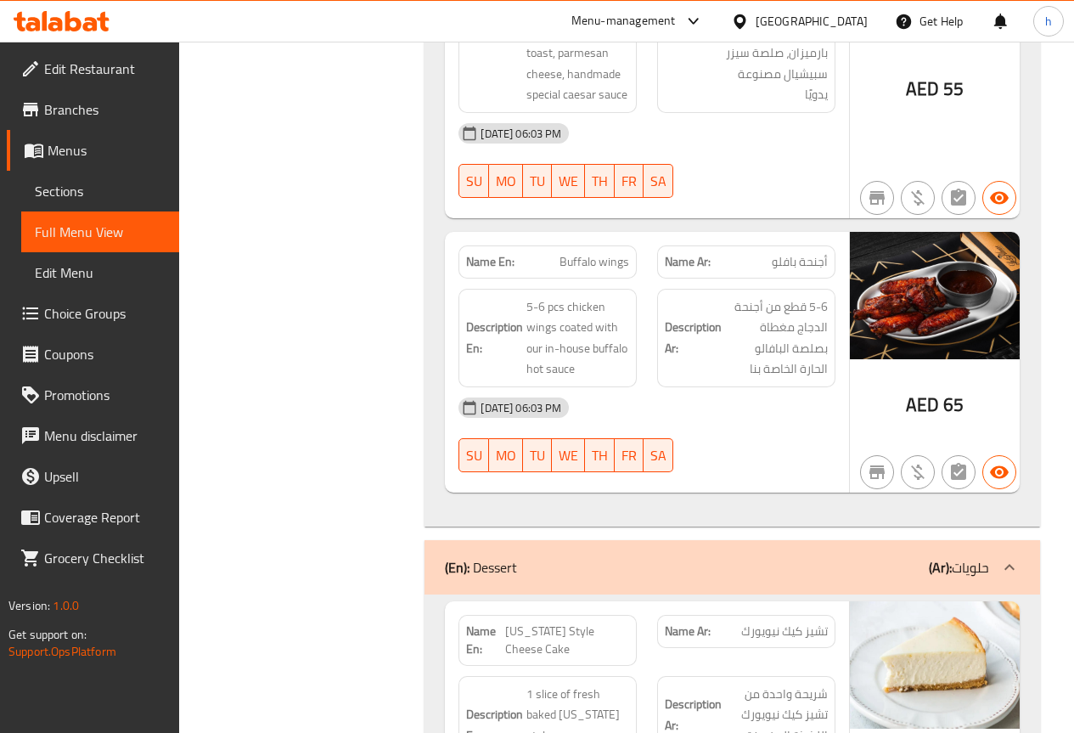
scroll to position [12142, 0]
